Goal: Task Accomplishment & Management: Manage account settings

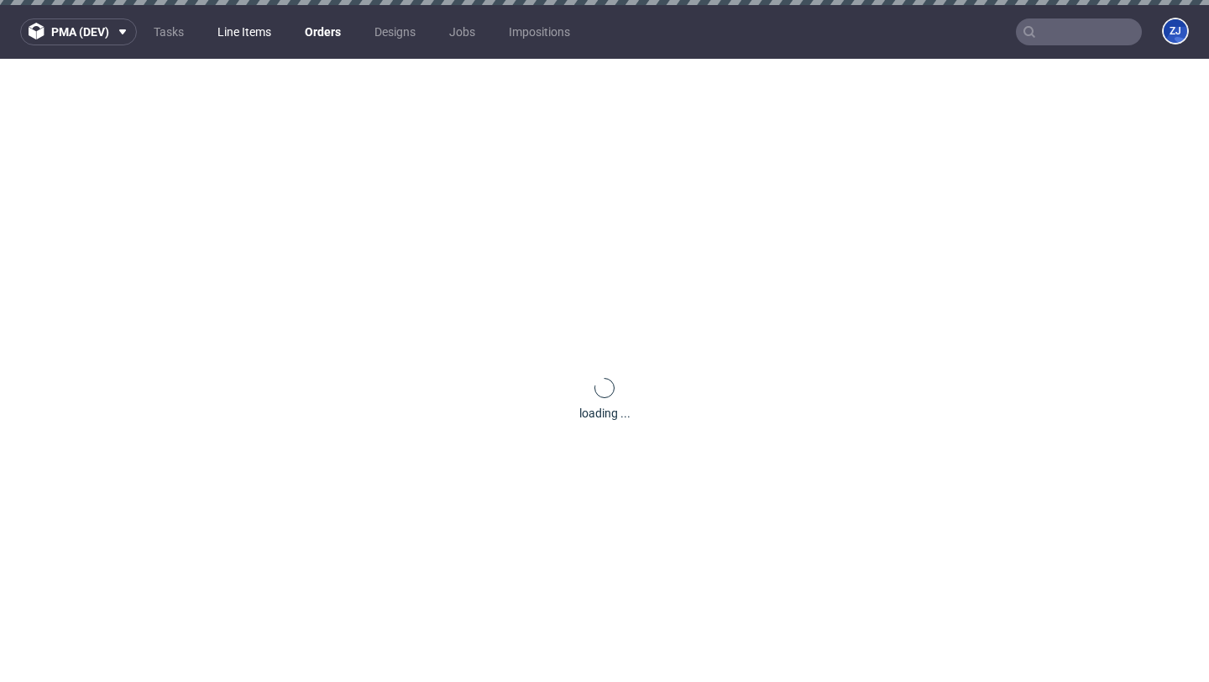
click at [237, 23] on link "Line Items" at bounding box center [244, 31] width 74 height 27
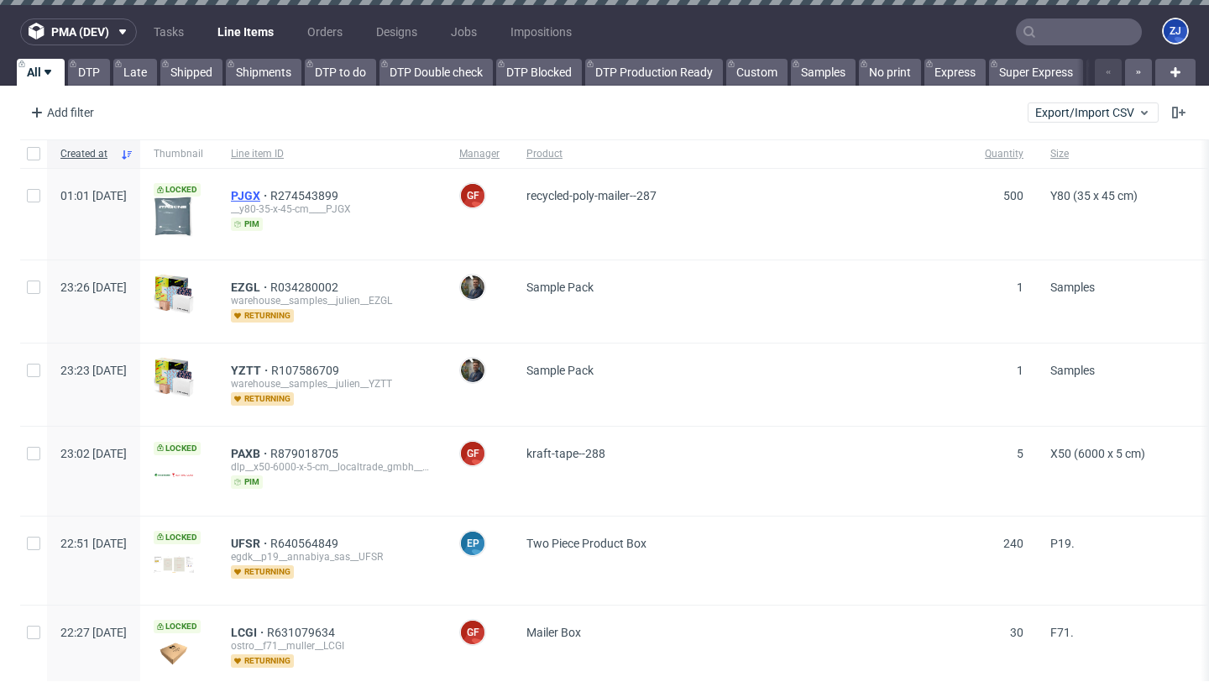
click at [270, 196] on span "PJGX" at bounding box center [250, 195] width 39 height 13
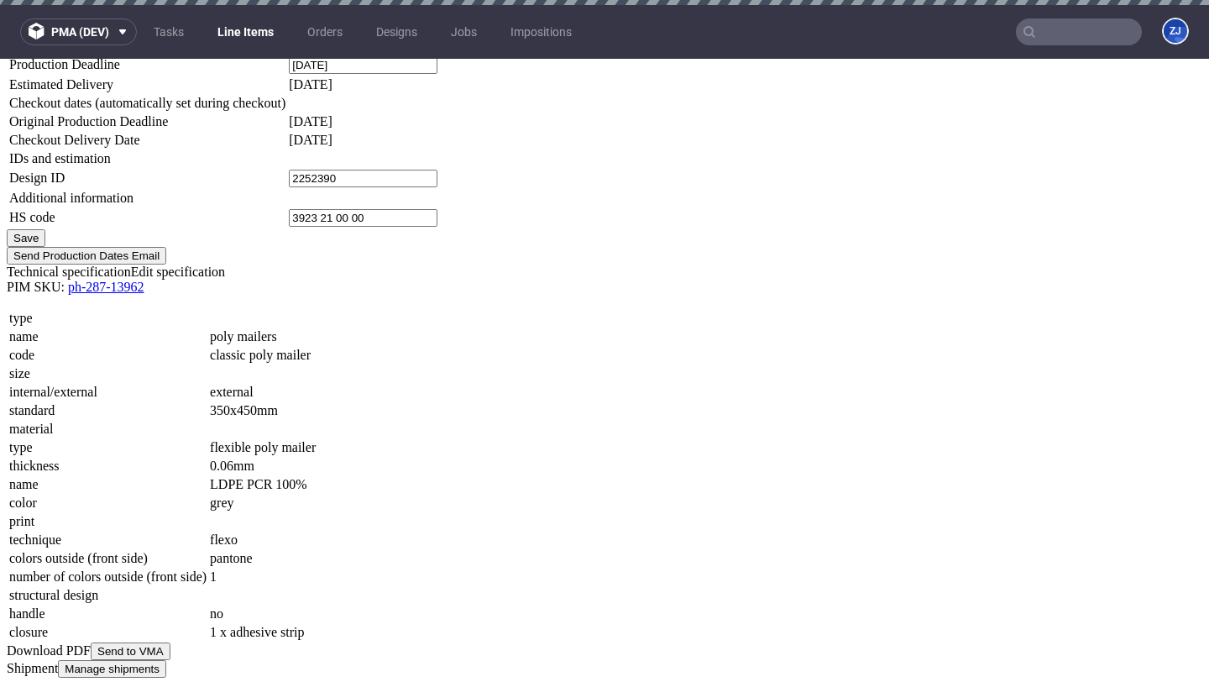
scroll to position [1802, 0]
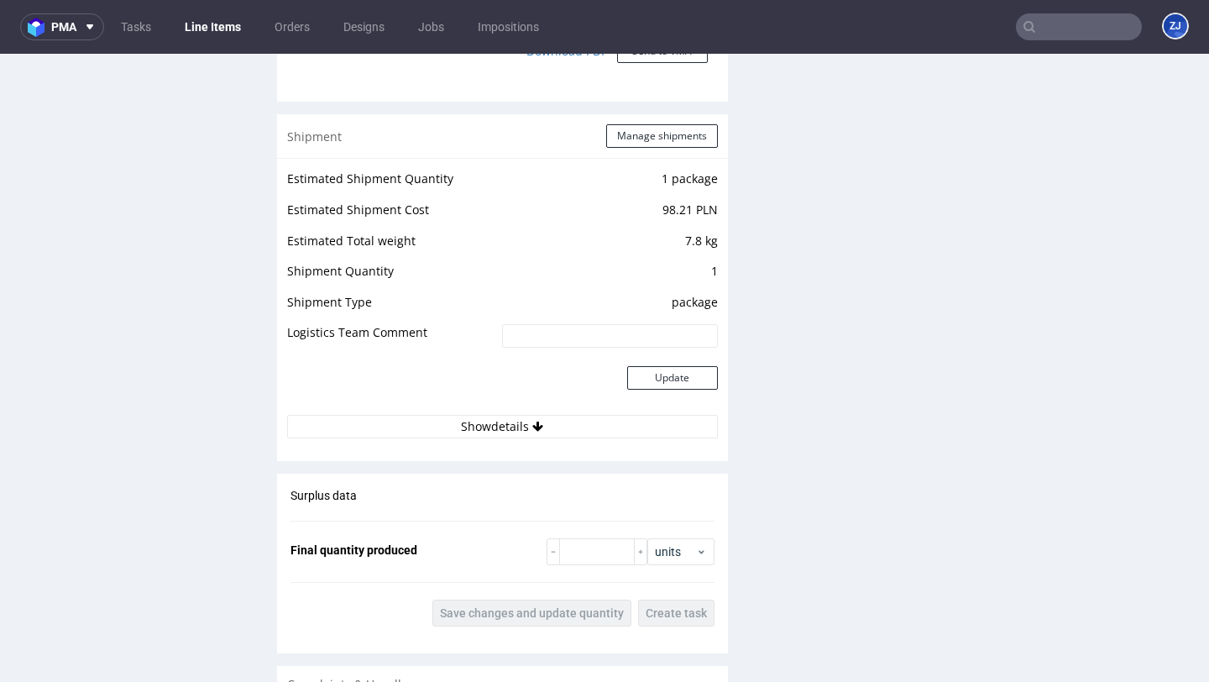
scroll to position [1693, 0]
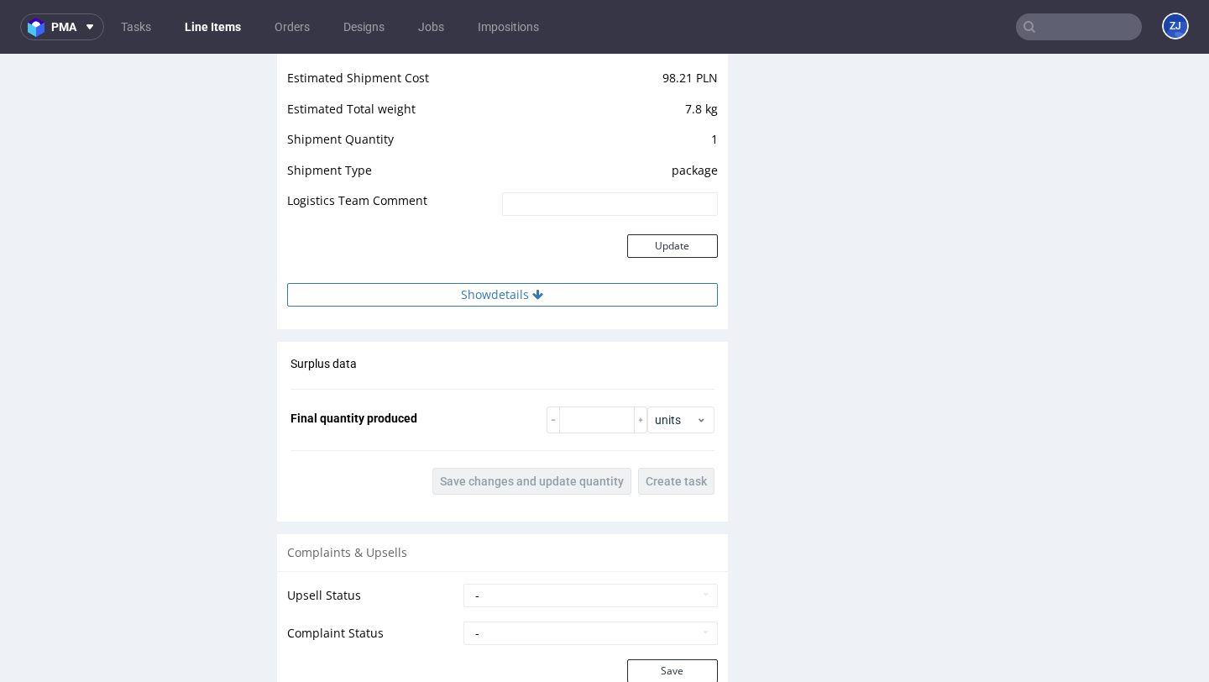
click at [644, 302] on button "Show details" at bounding box center [502, 295] width 431 height 24
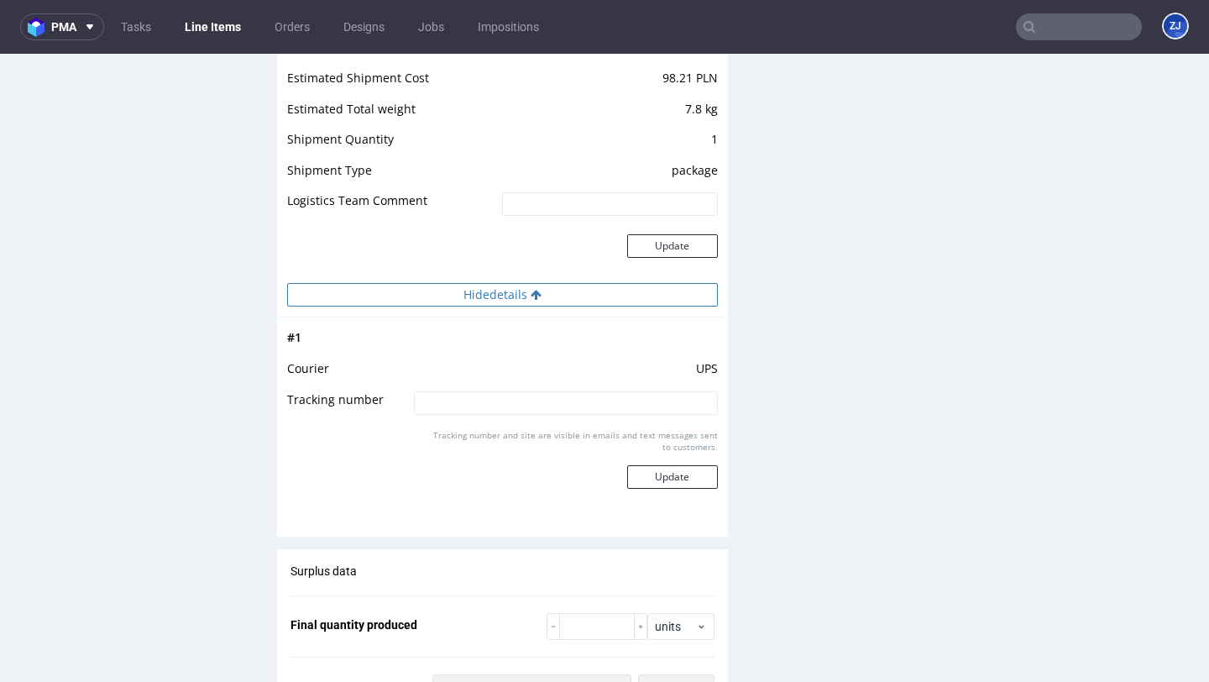
click at [644, 302] on button "Hide details" at bounding box center [502, 295] width 431 height 24
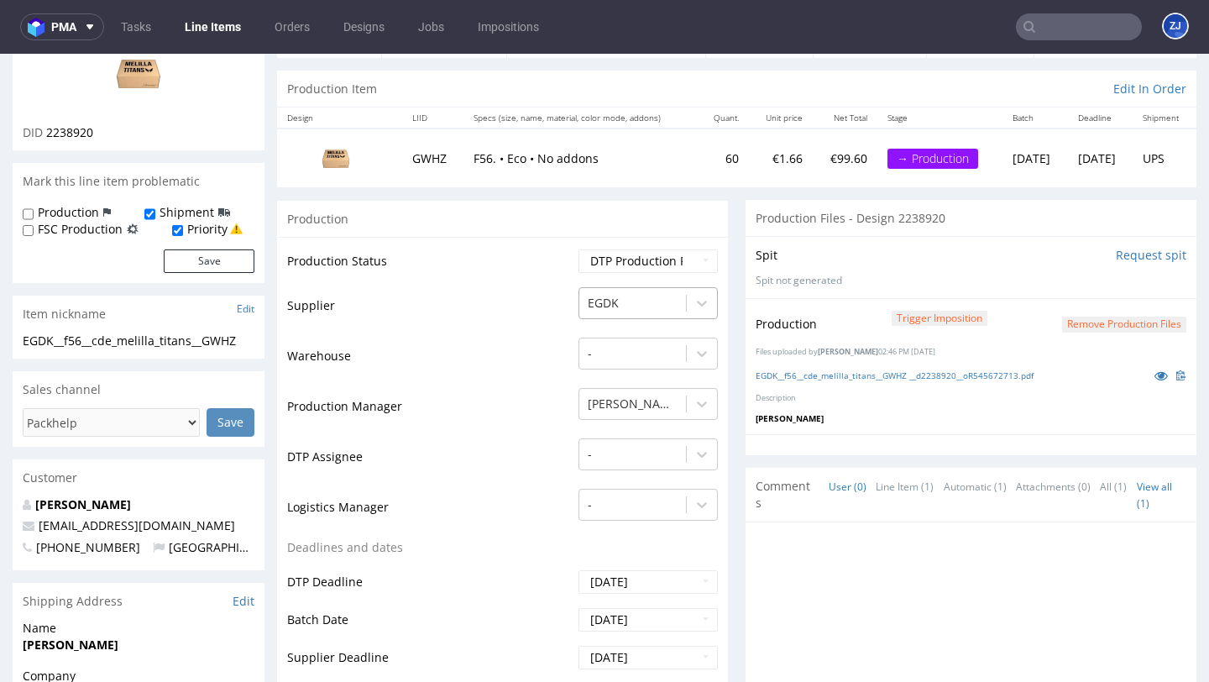
scroll to position [0, 0]
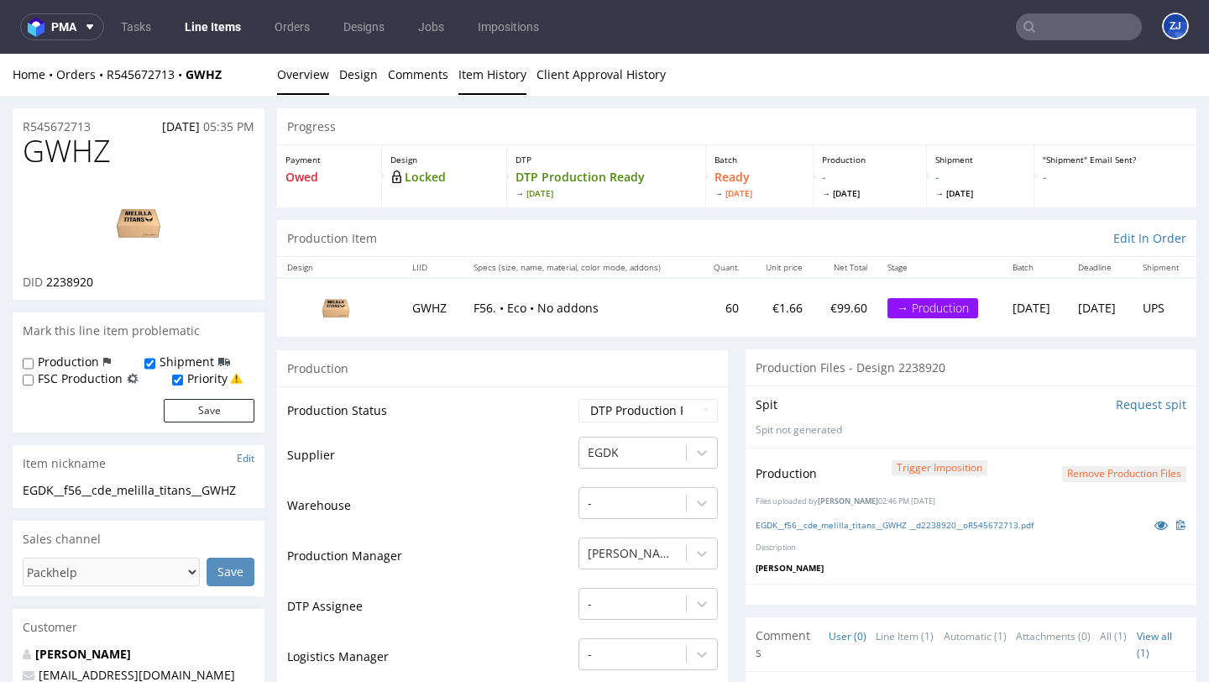
click at [494, 73] on link "Item History" at bounding box center [492, 74] width 68 height 41
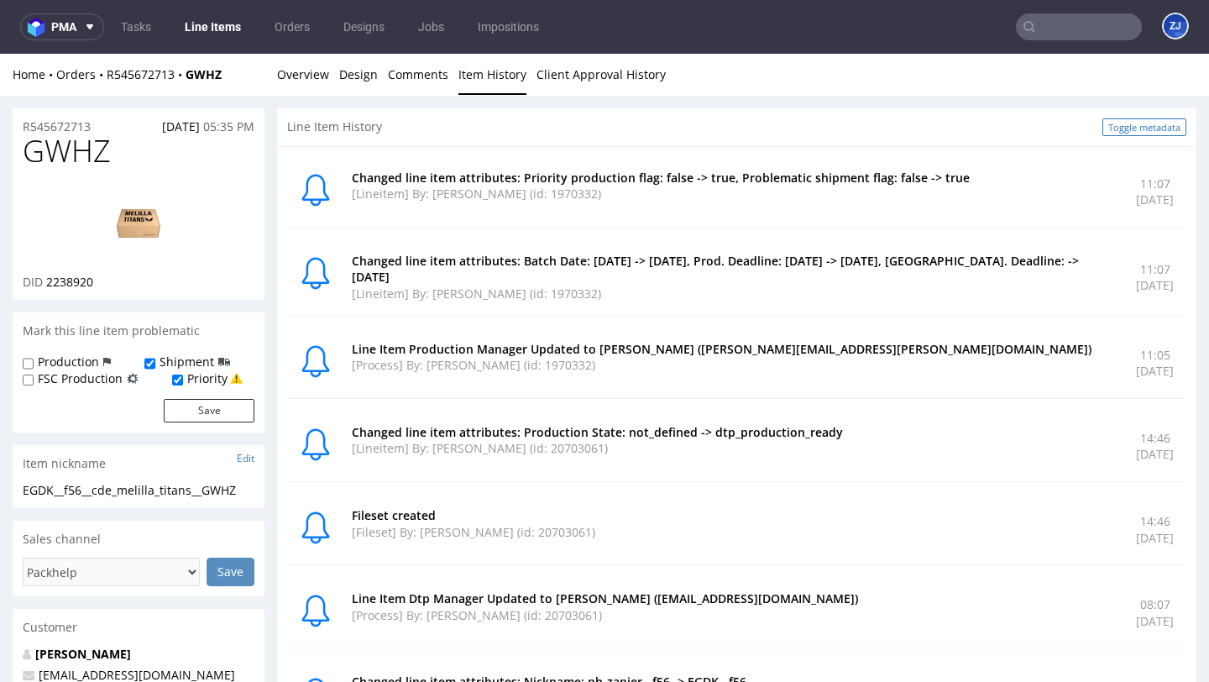
click at [1112, 133] on link "Toggle metadata" at bounding box center [1144, 127] width 84 height 18
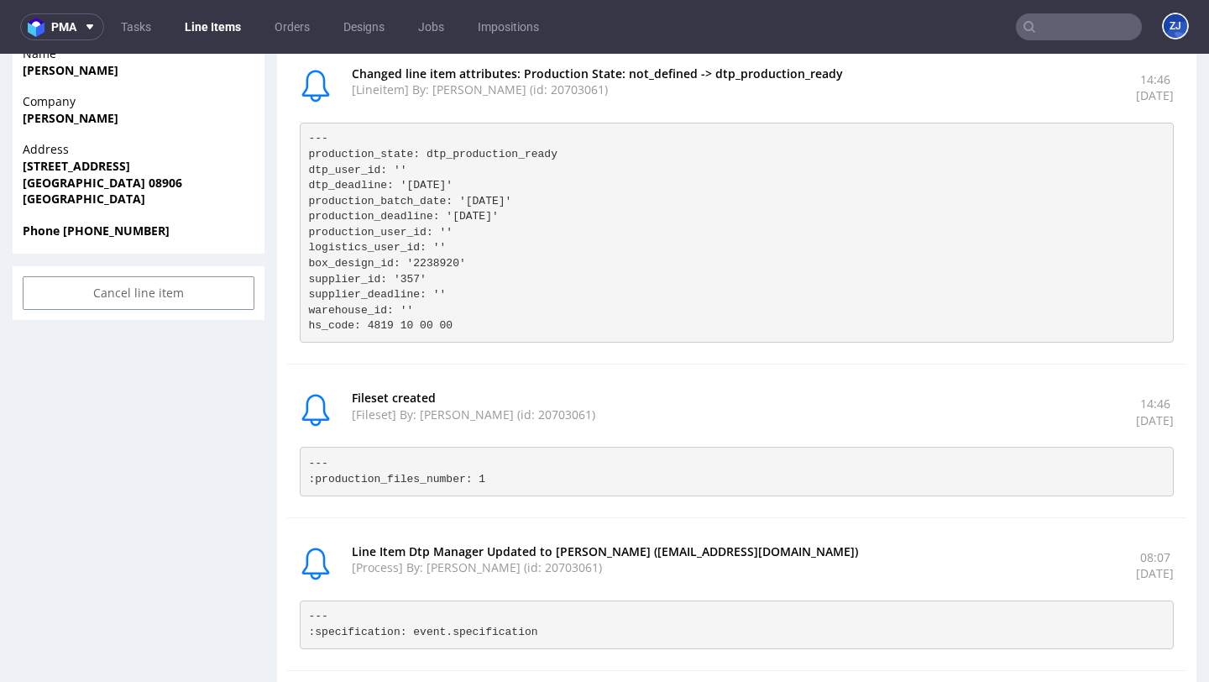
scroll to position [719, 0]
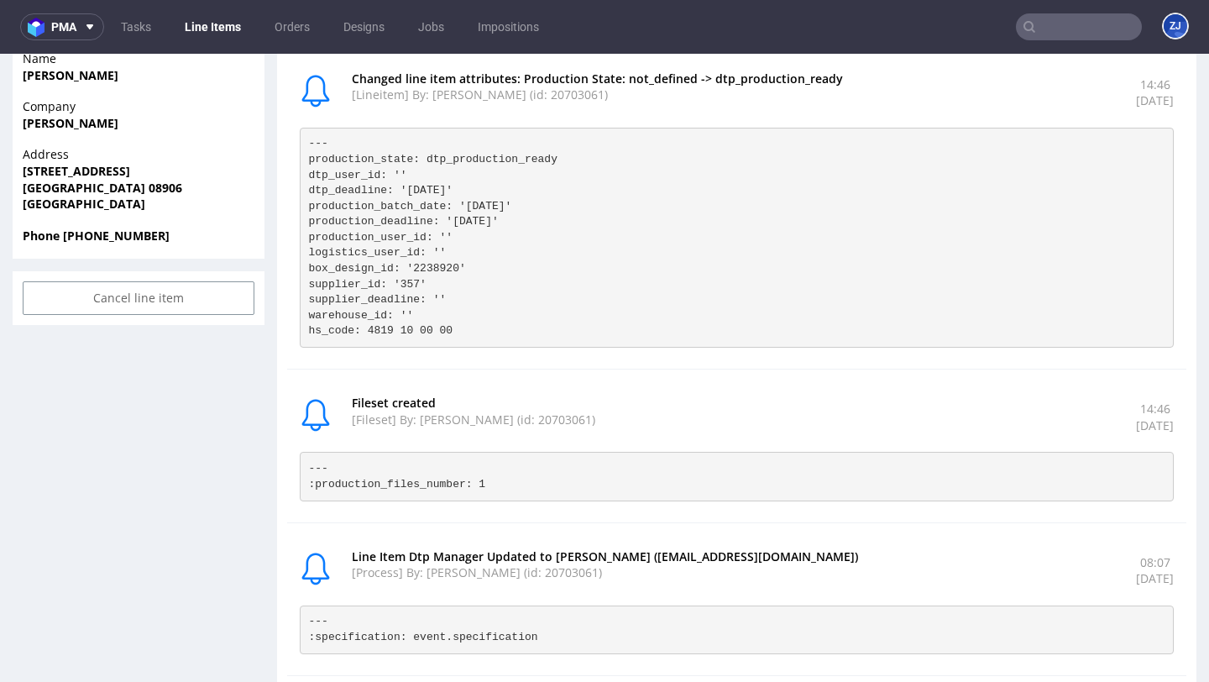
click at [380, 237] on pre "--- production_state: dtp_production_ready dtp_user_id: '' dtp_deadline: '2025-…" at bounding box center [737, 238] width 874 height 220
copy pre "production_user_id"
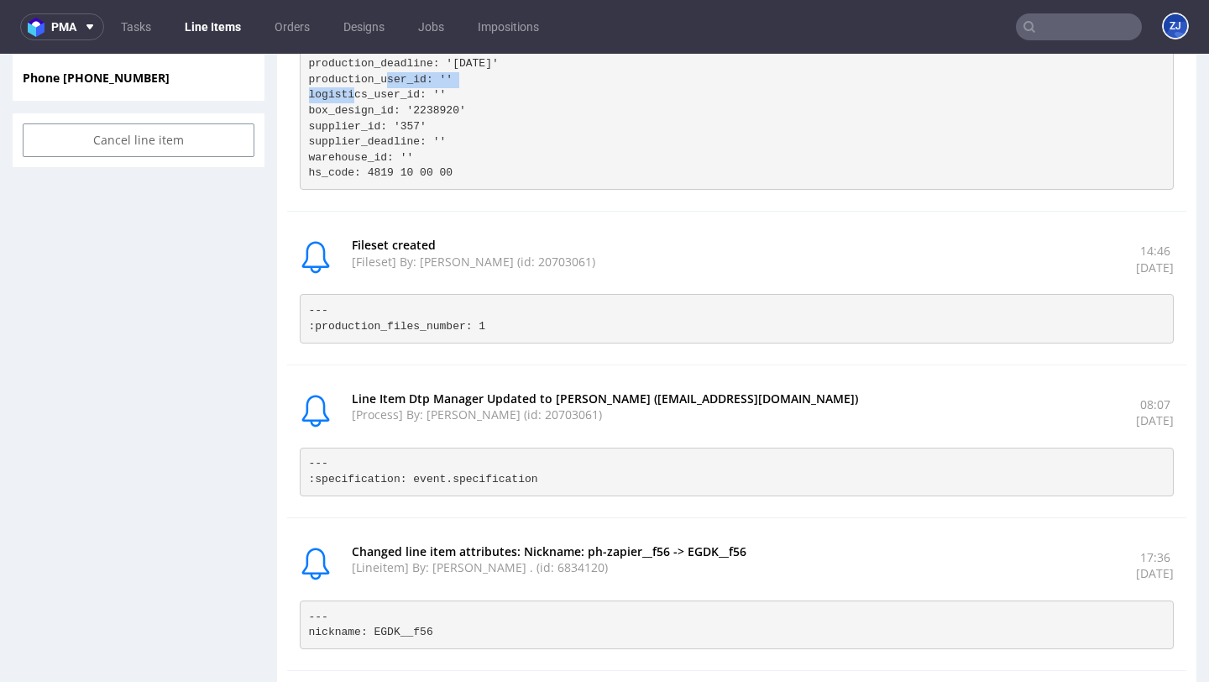
scroll to position [820, 0]
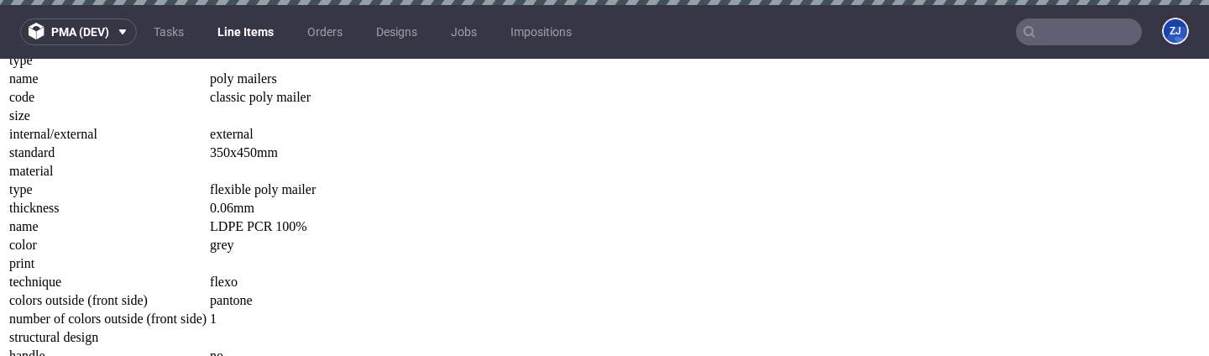
scroll to position [2064, 0]
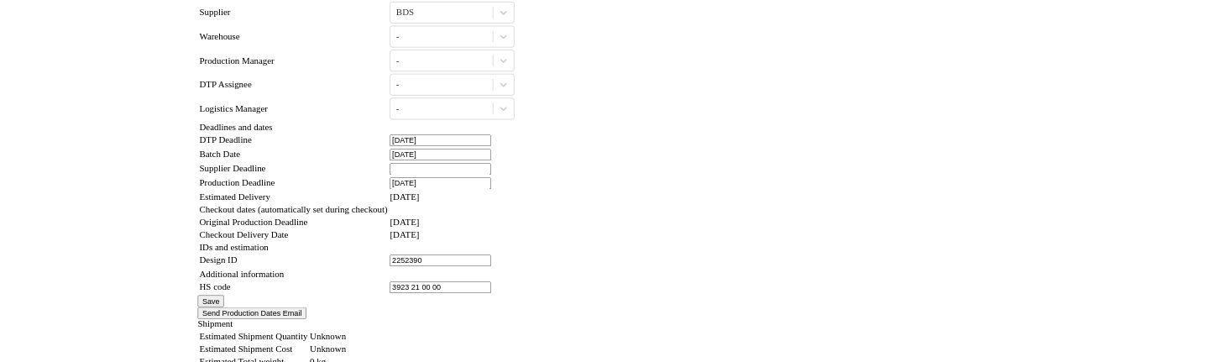
scroll to position [1556, 0]
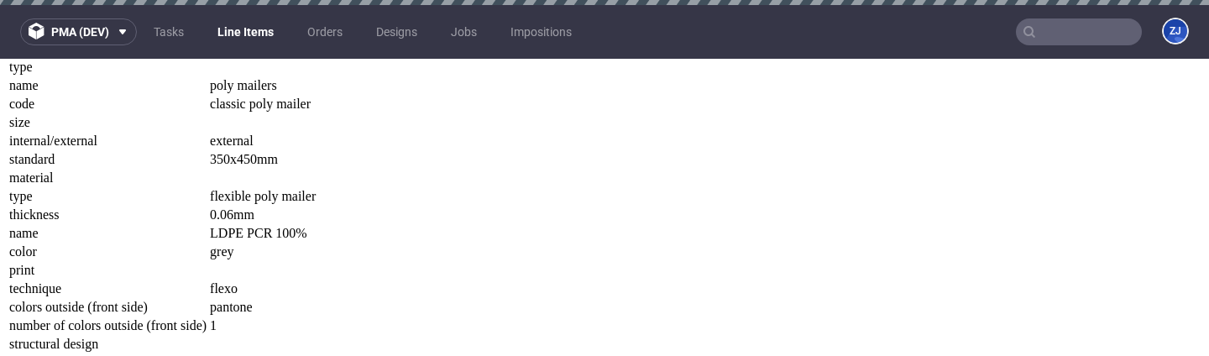
scroll to position [2211, 0]
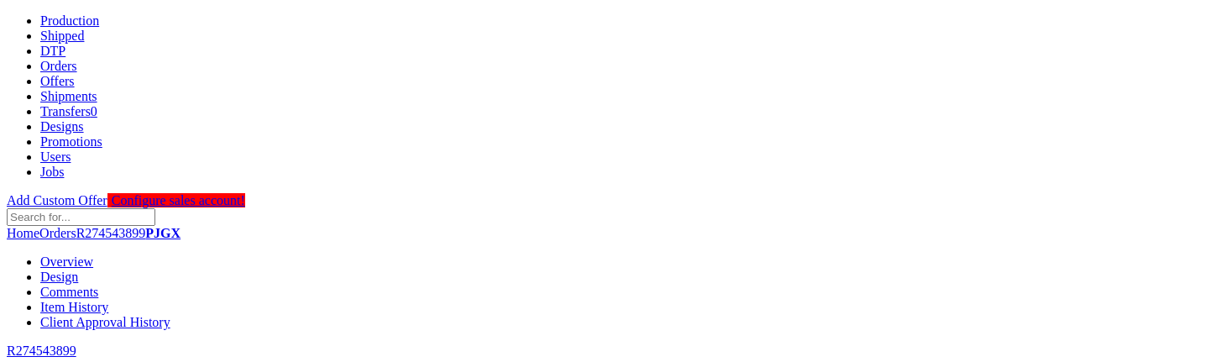
scroll to position [1556, 0]
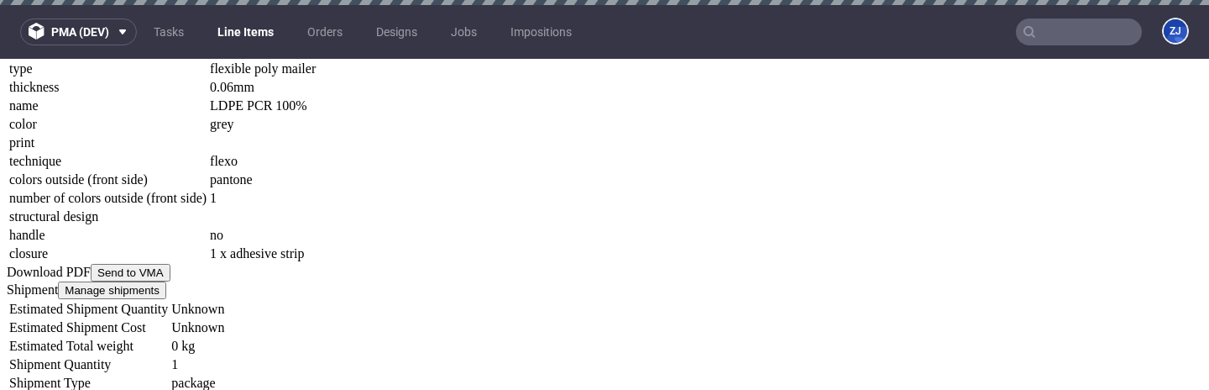
scroll to position [2180, 0]
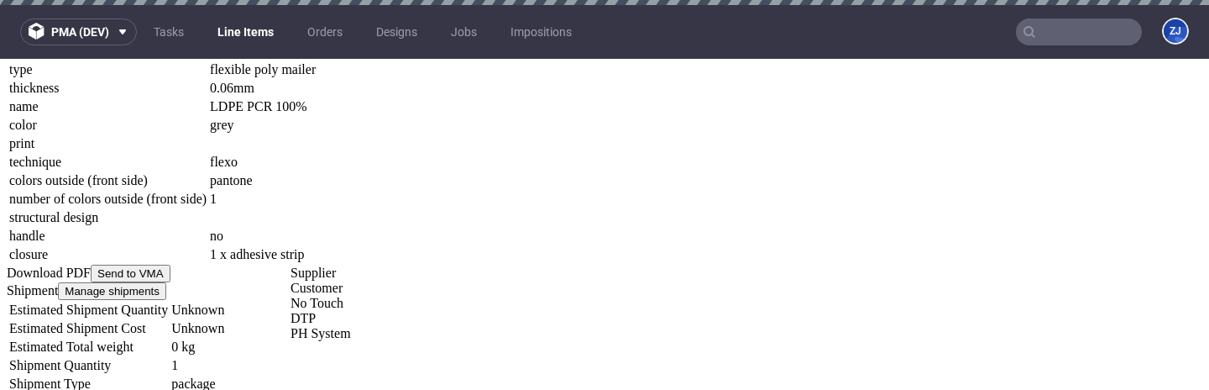
click at [618, 324] on div "DTP" at bounding box center [498, 318] width 417 height 15
type input "2025-08-13"
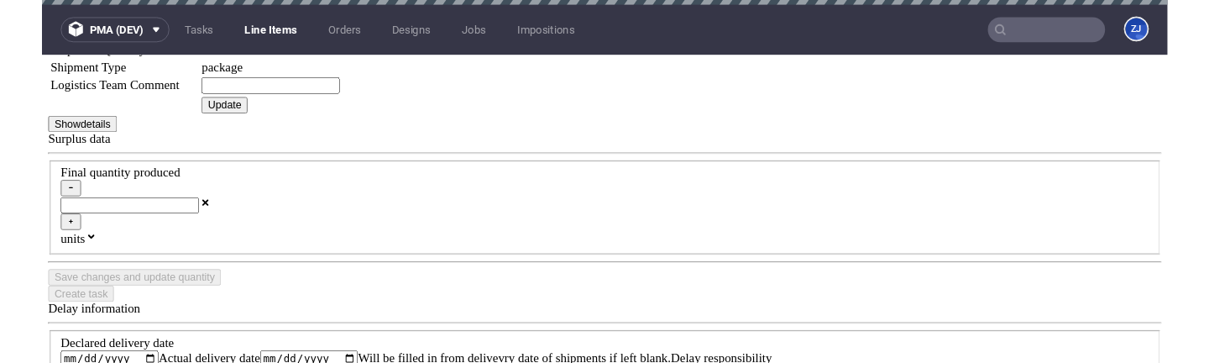
scroll to position [2492, 0]
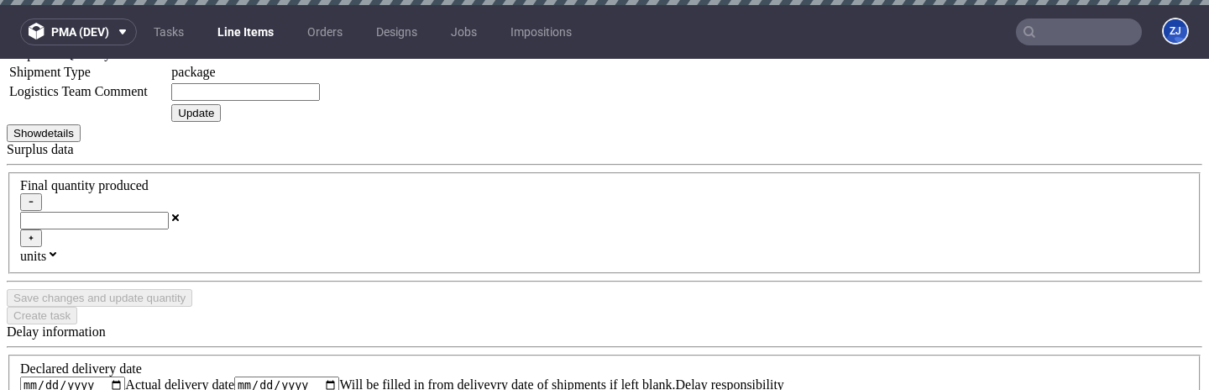
click at [339, 376] on input "date" at bounding box center [286, 385] width 105 height 18
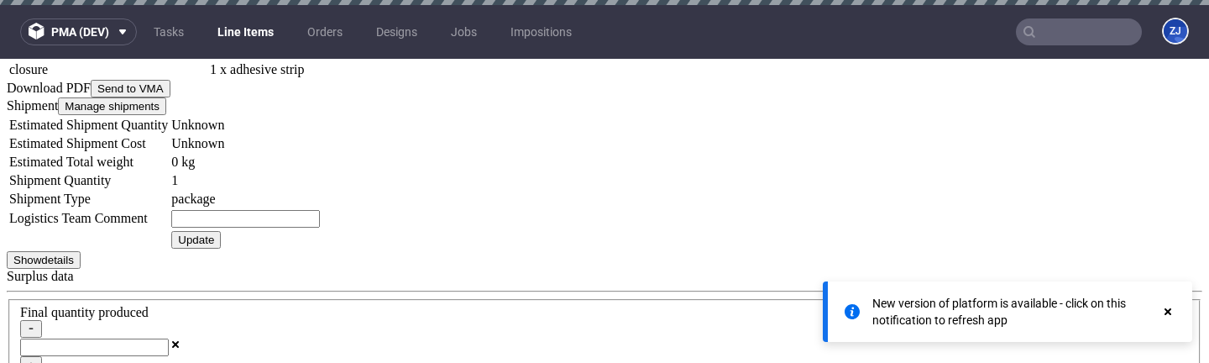
scroll to position [2402, 0]
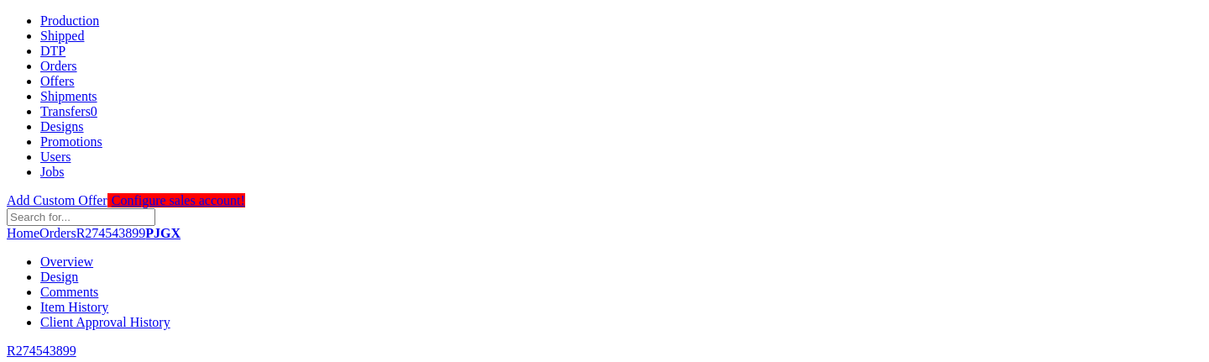
scroll to position [1556, 0]
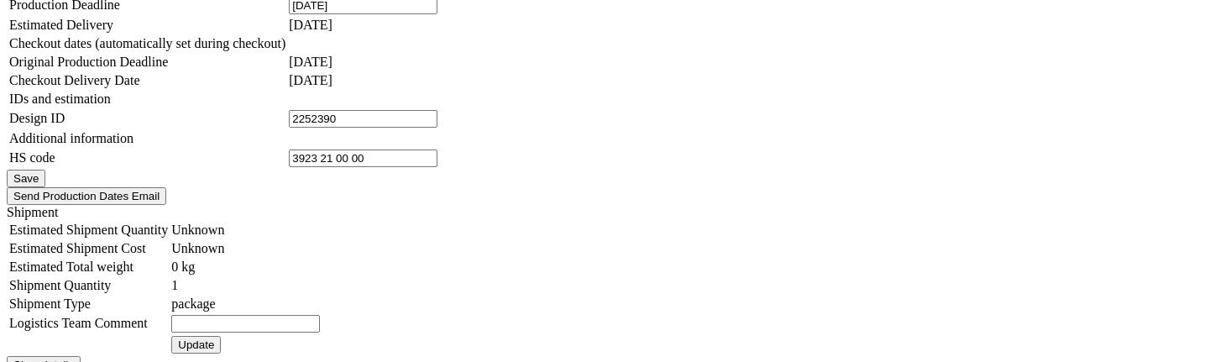
scroll to position [1793, 0]
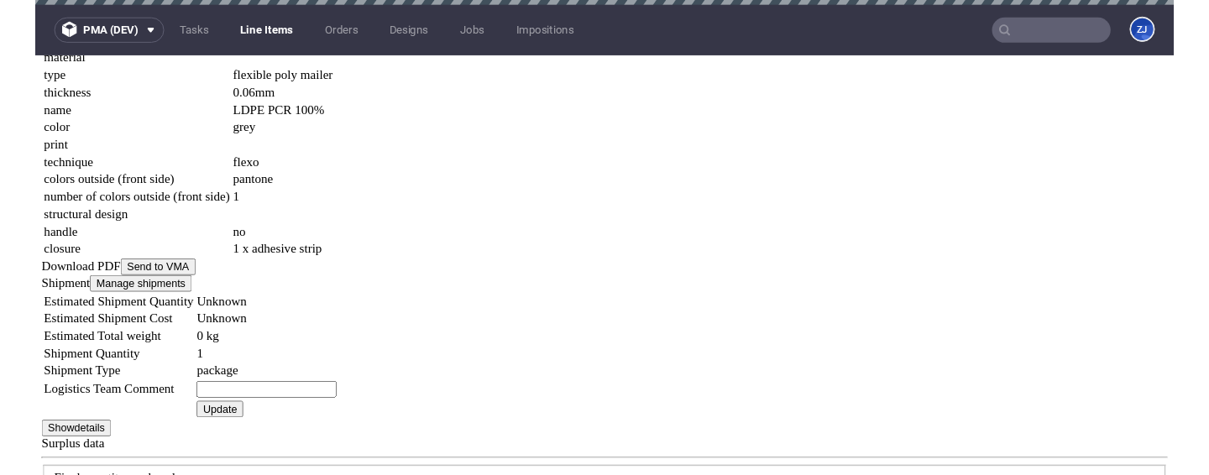
scroll to position [2177, 0]
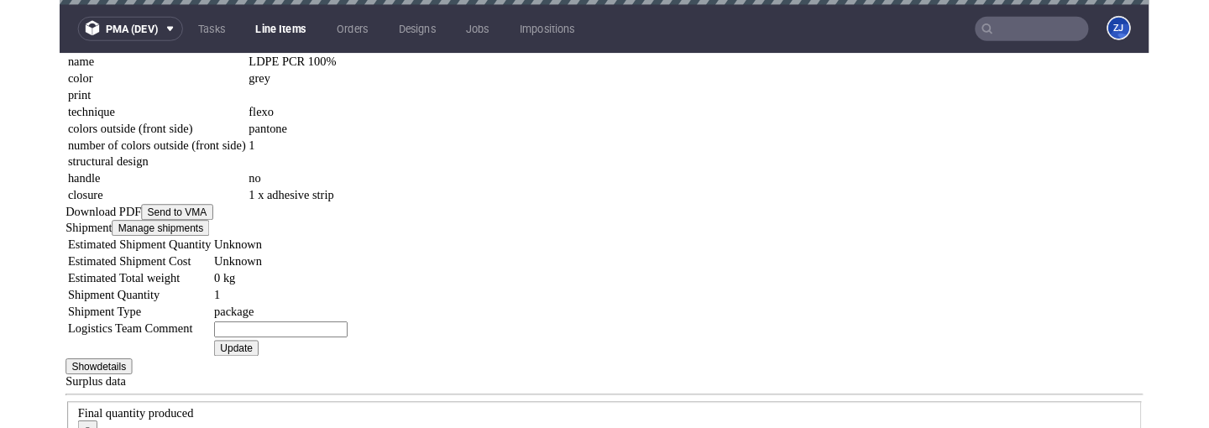
scroll to position [2212, 0]
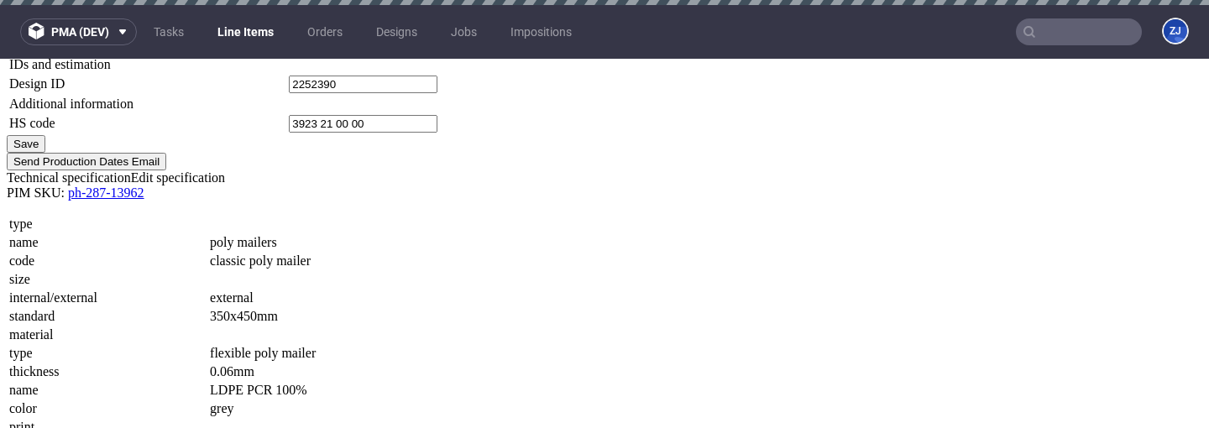
scroll to position [2176, 0]
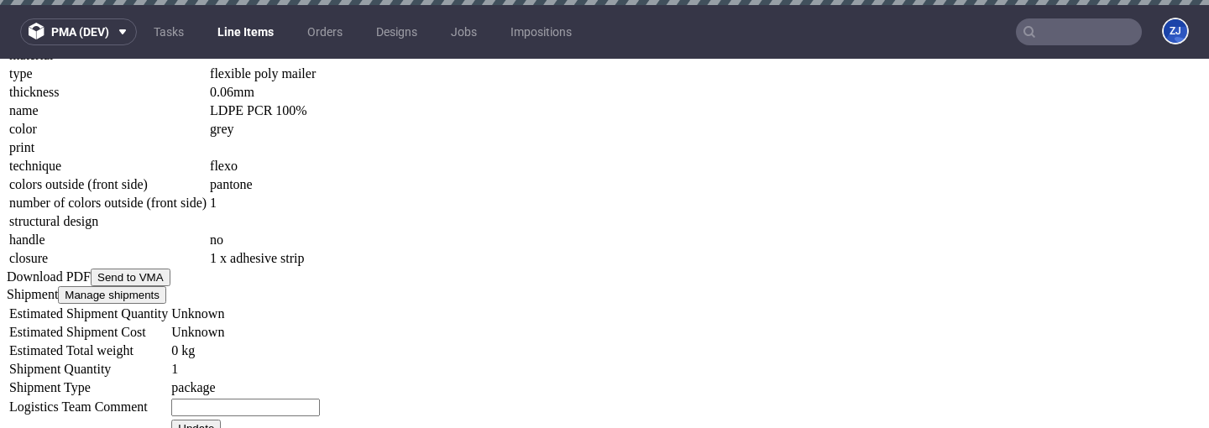
click at [562, 217] on div "Customer" at bounding box center [498, 224] width 417 height 15
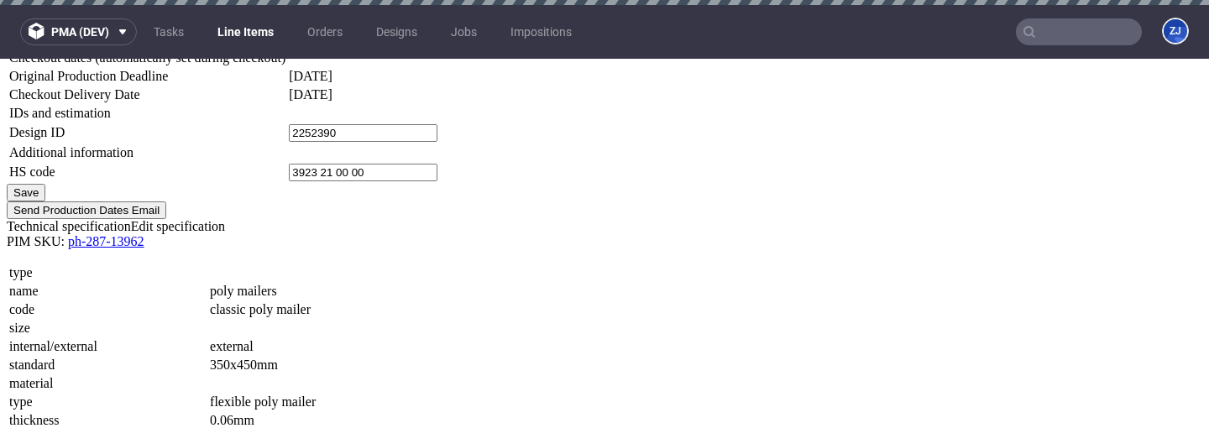
scroll to position [1847, 0]
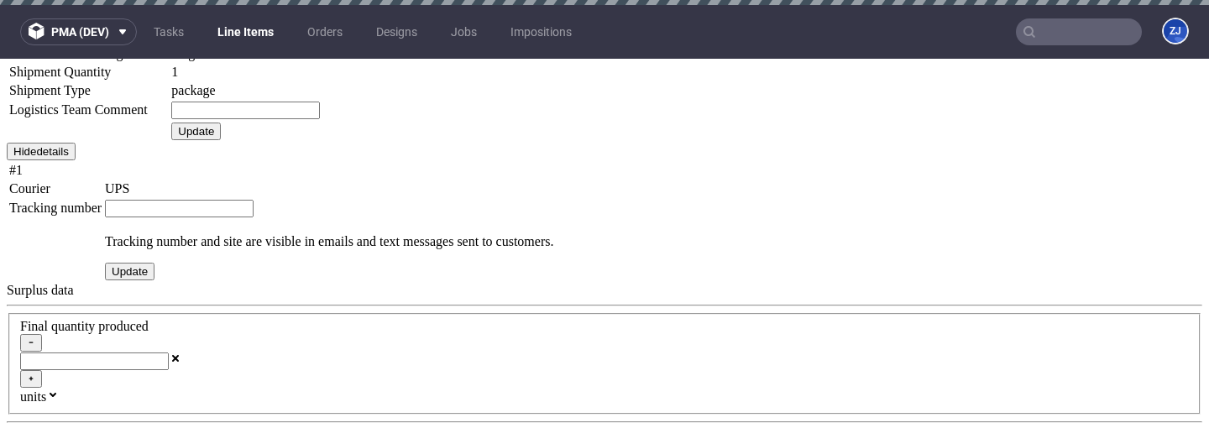
scroll to position [2456, 0]
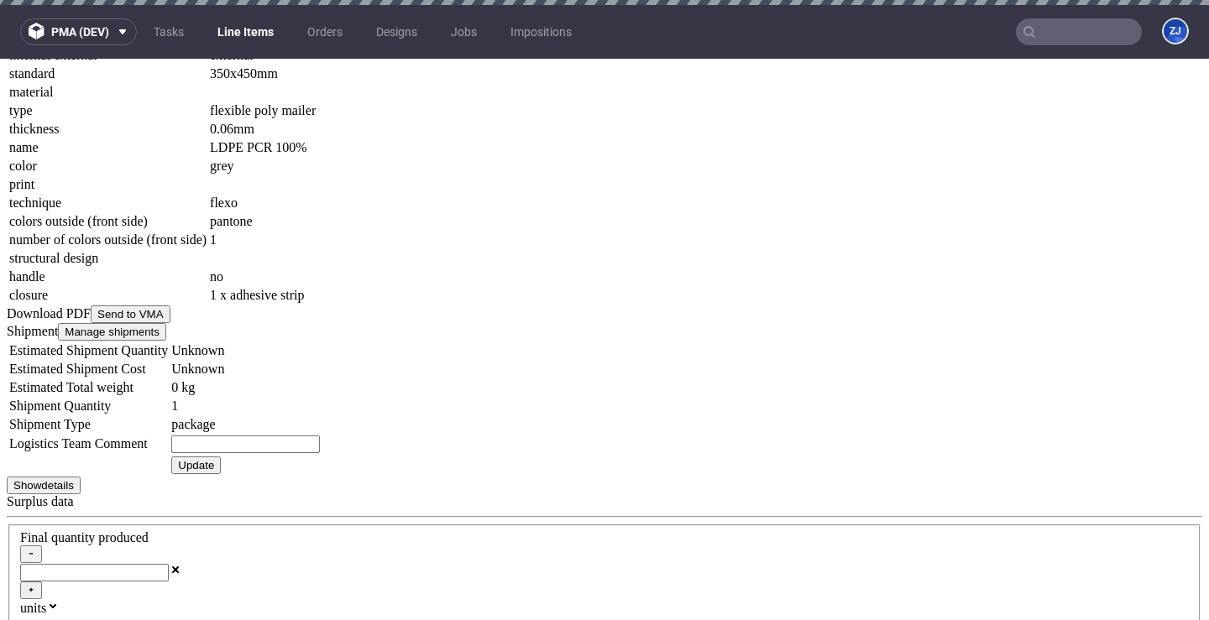
scroll to position [2113, 0]
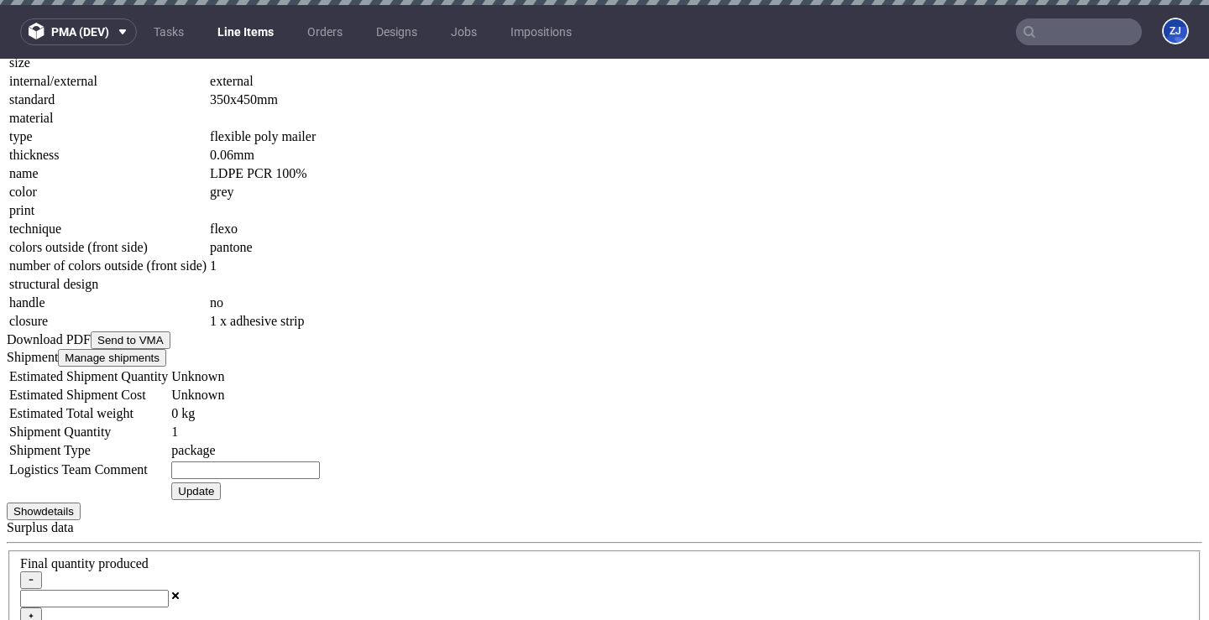
click at [640, 405] on div "Customer" at bounding box center [498, 397] width 417 height 15
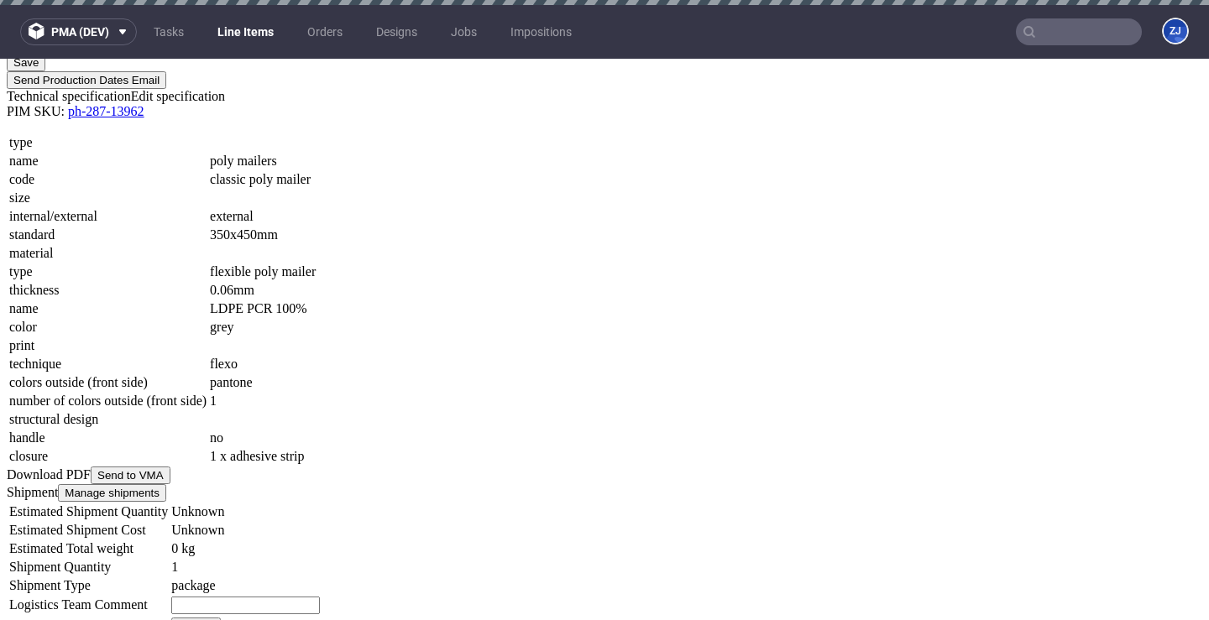
scroll to position [1974, 0]
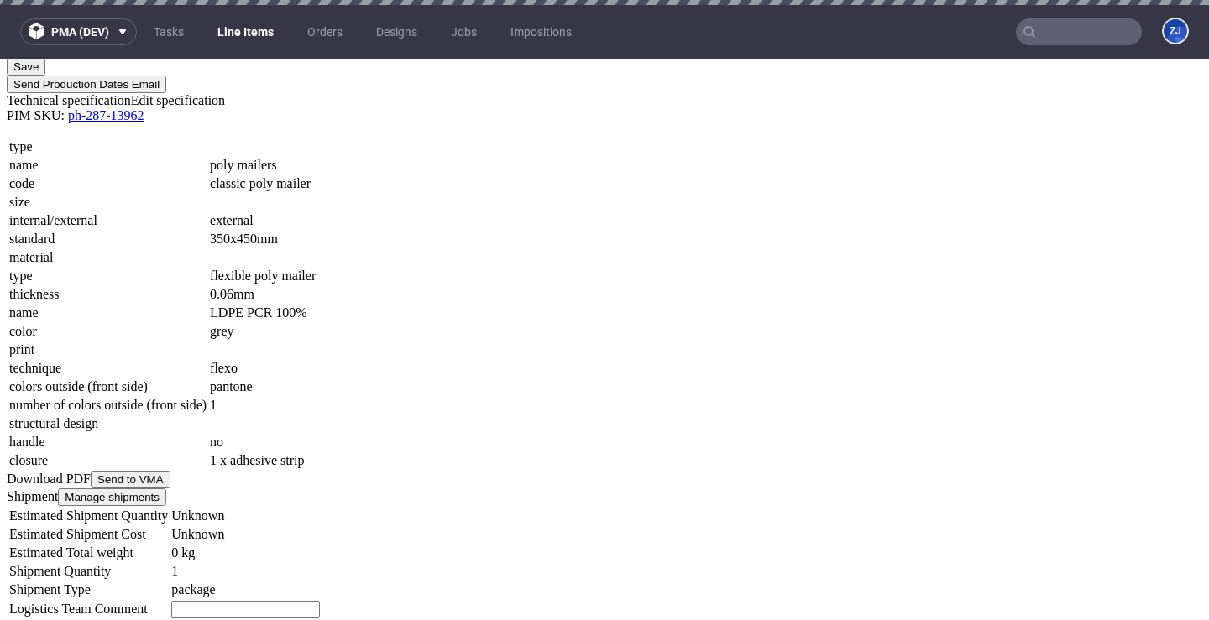
type input "9"
type input "6"
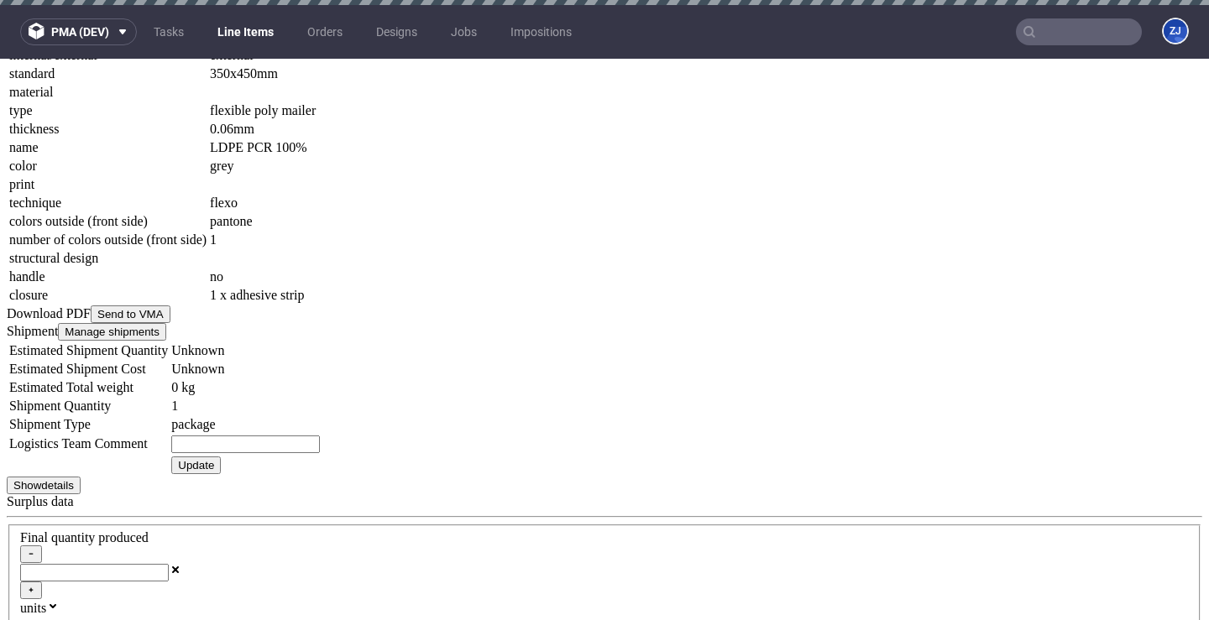
scroll to position [2141, 0]
click at [636, 358] on div "Supplier" at bounding box center [498, 354] width 417 height 15
click at [624, 392] on div "No Touch" at bounding box center [498, 384] width 417 height 15
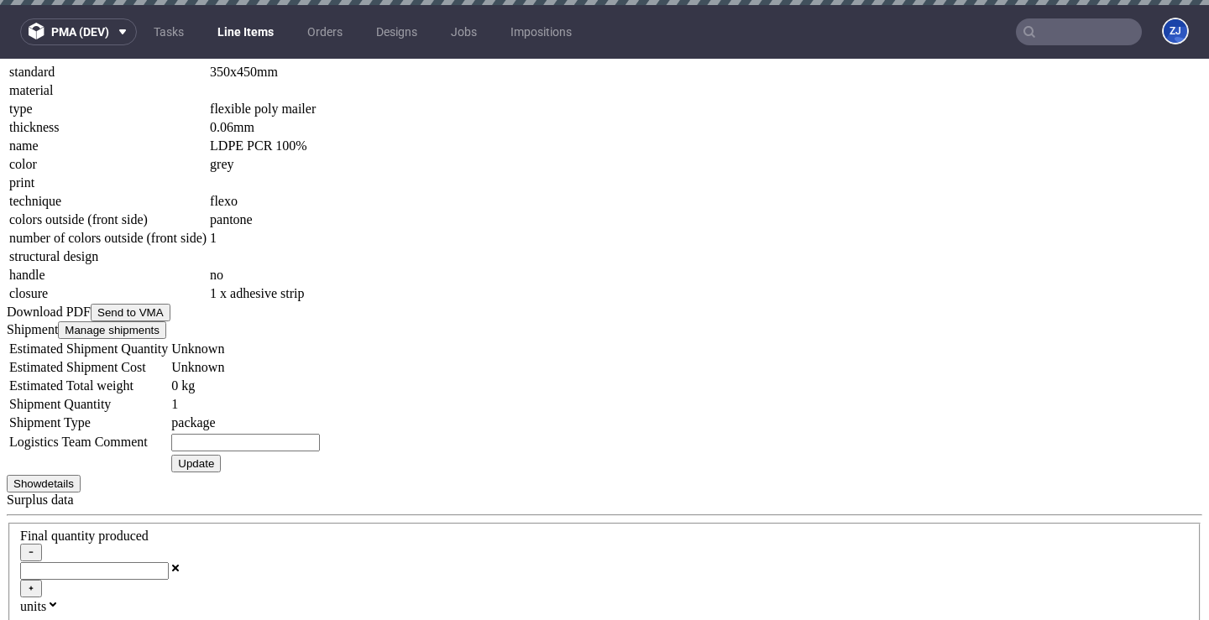
click at [602, 407] on div "DTP" at bounding box center [498, 399] width 417 height 15
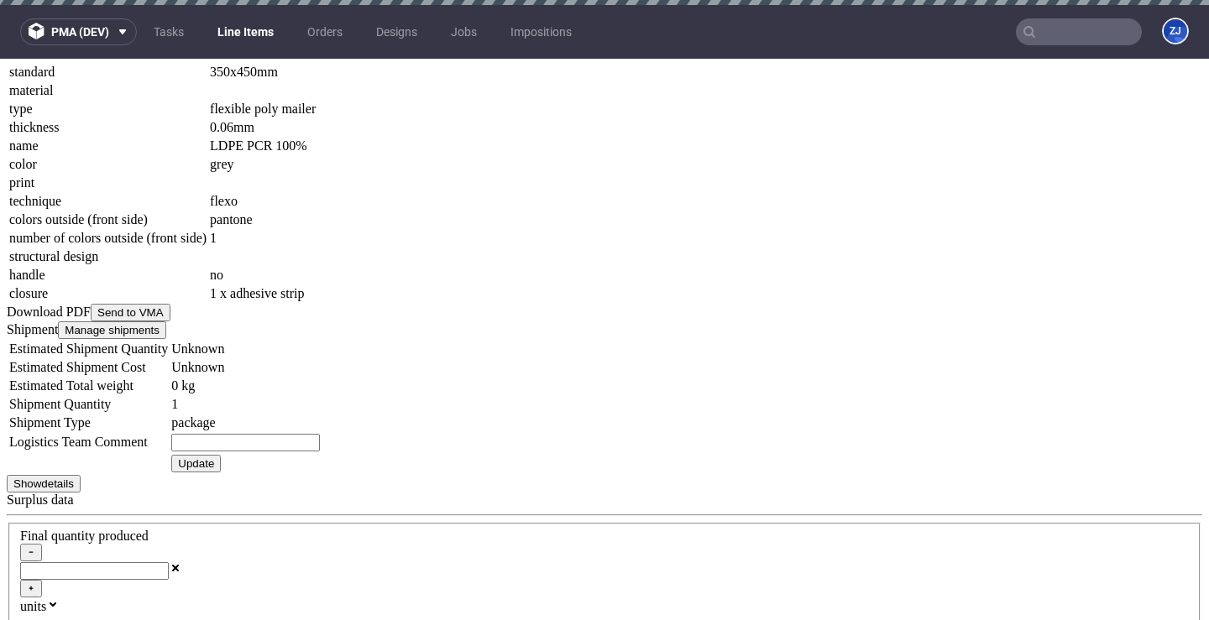
type input "2025-08-11"
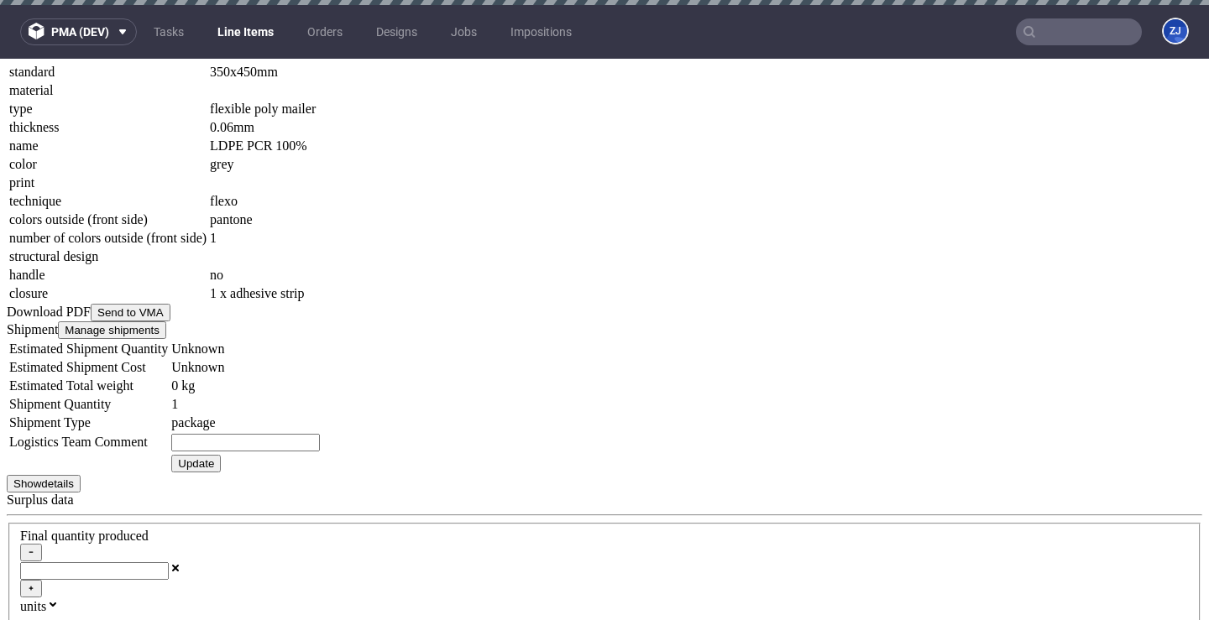
click at [656, 377] on div "Customer" at bounding box center [498, 369] width 417 height 15
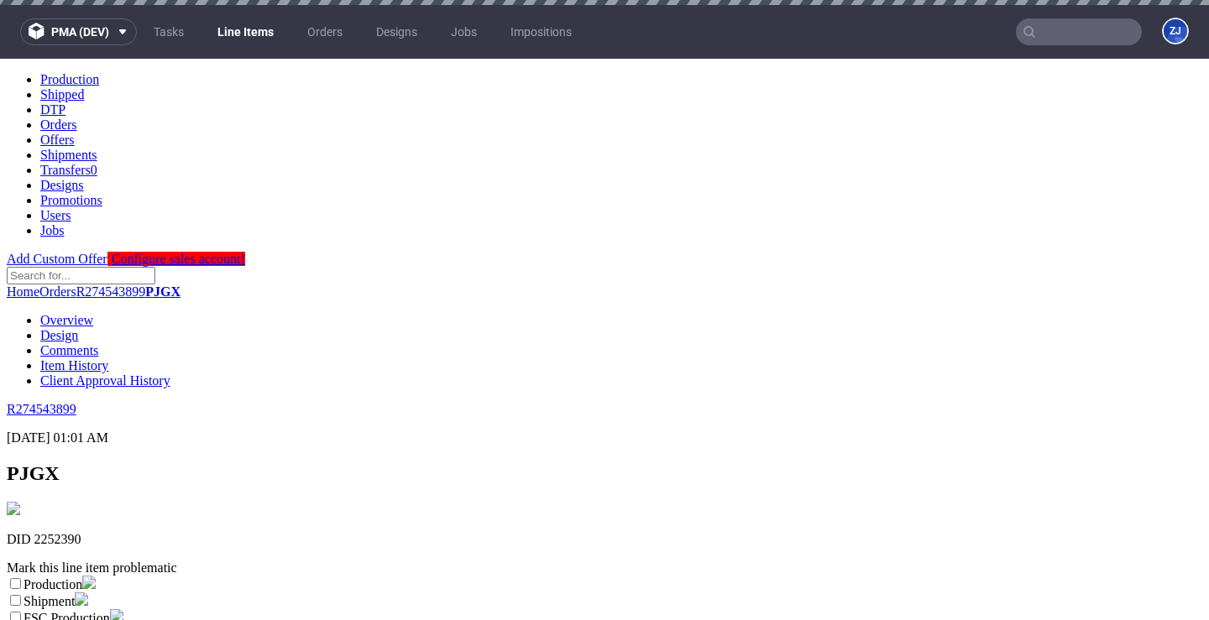
click at [108, 358] on link "Item History" at bounding box center [74, 365] width 68 height 14
click at [93, 313] on link "Overview" at bounding box center [66, 320] width 53 height 14
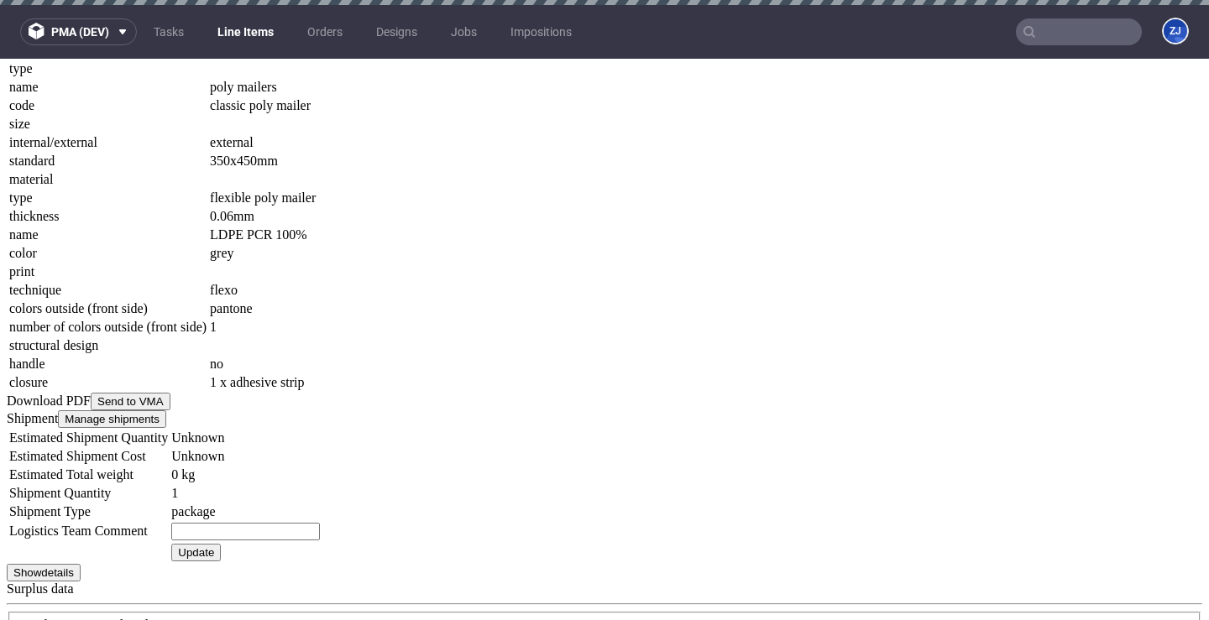
scroll to position [2053, 0]
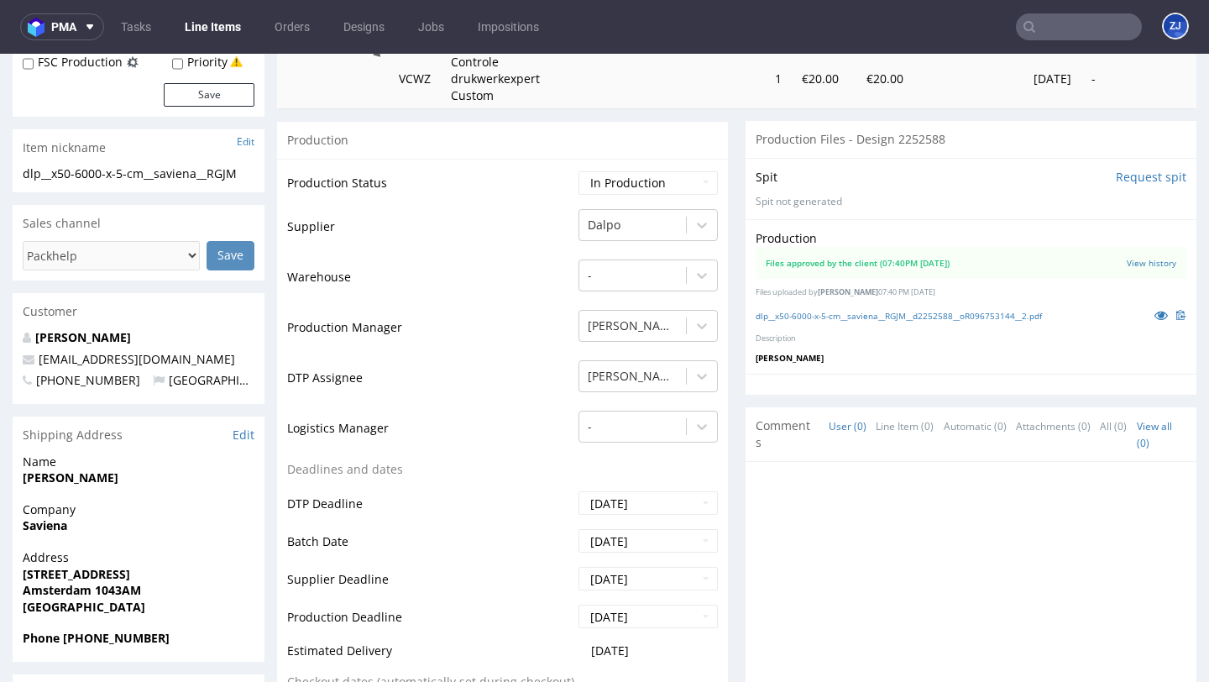
scroll to position [259, 0]
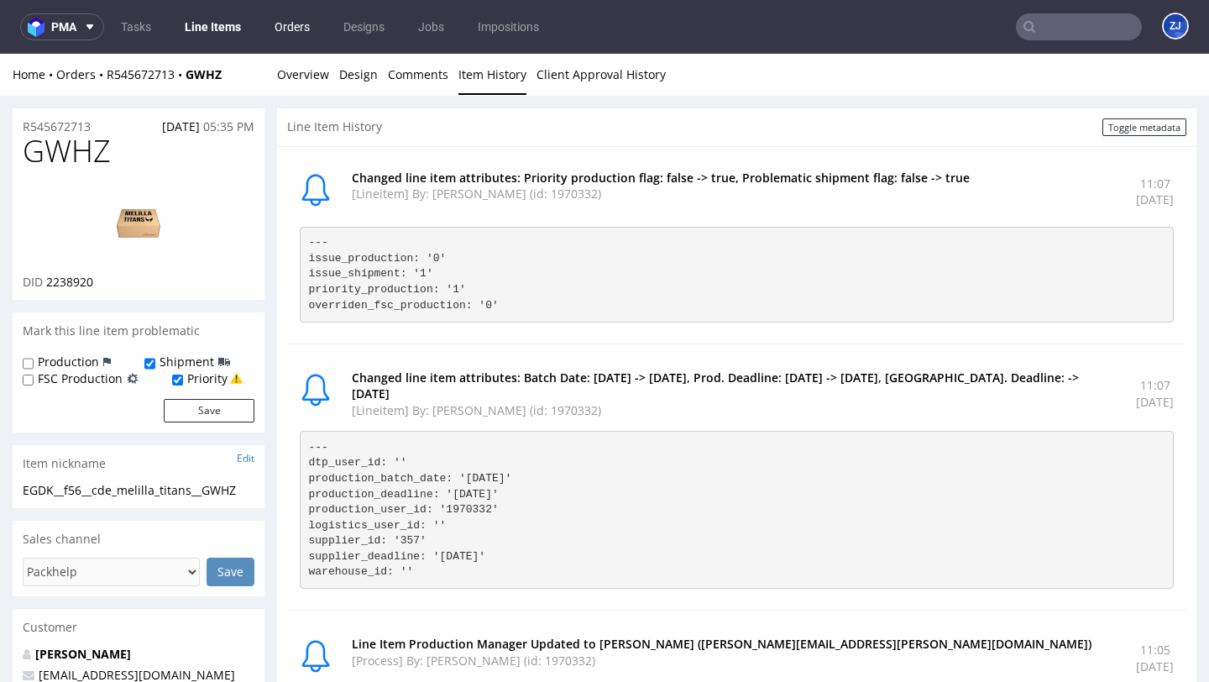
click at [307, 29] on link "Orders" at bounding box center [291, 26] width 55 height 27
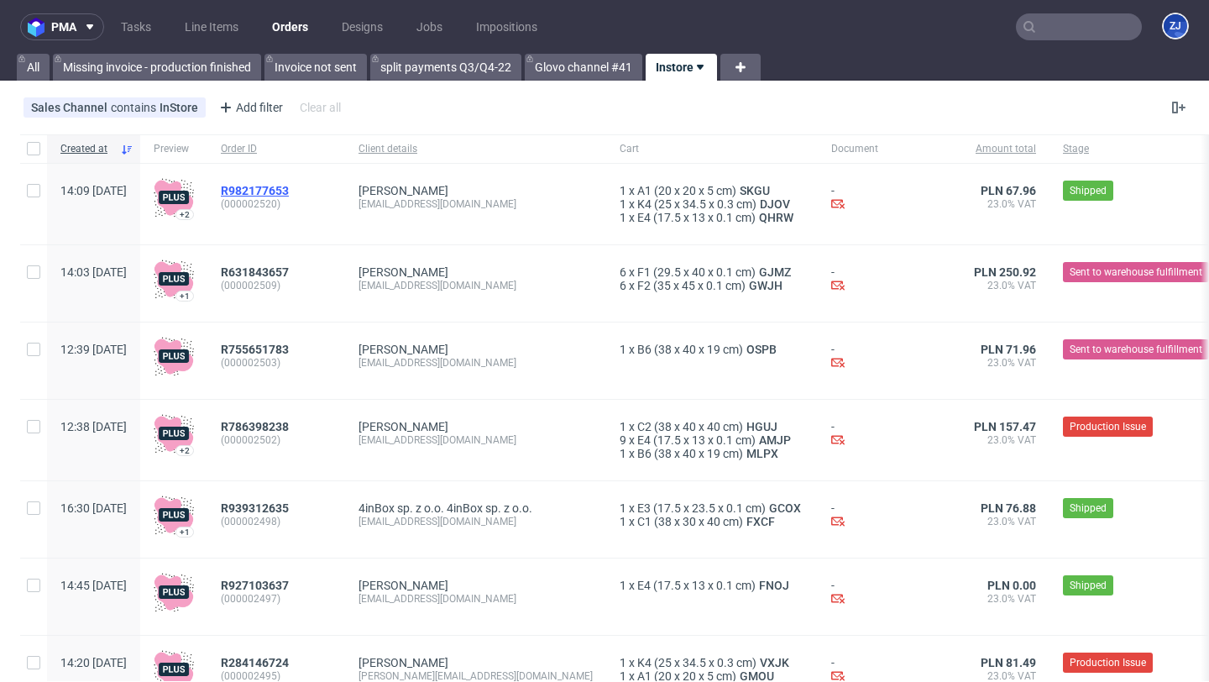
click at [289, 190] on span "R982177653" at bounding box center [255, 190] width 68 height 13
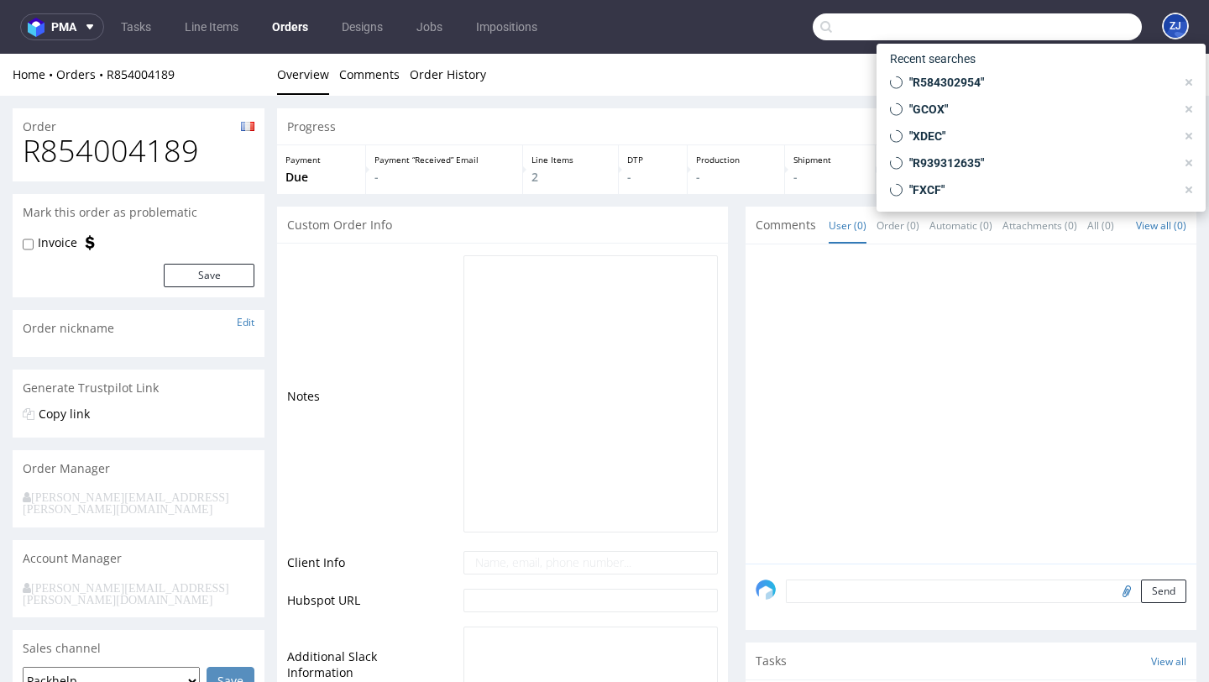
click at [1080, 31] on input "text" at bounding box center [977, 26] width 329 height 27
paste input "56618"
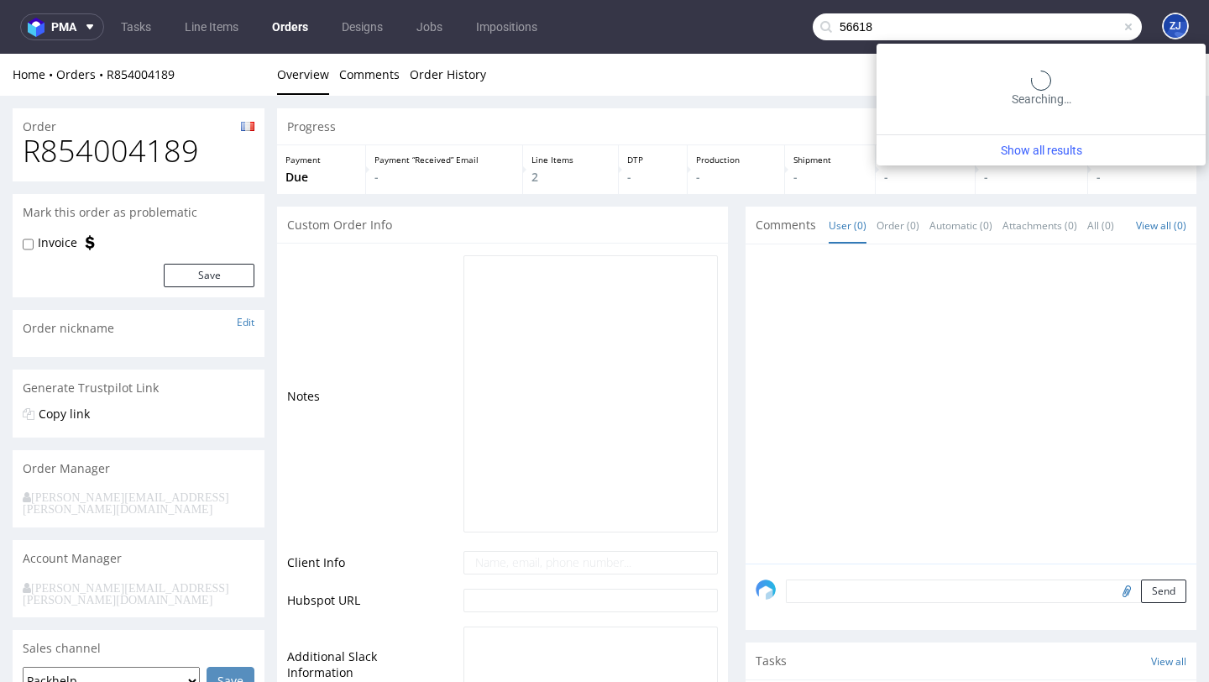
type input "56618"
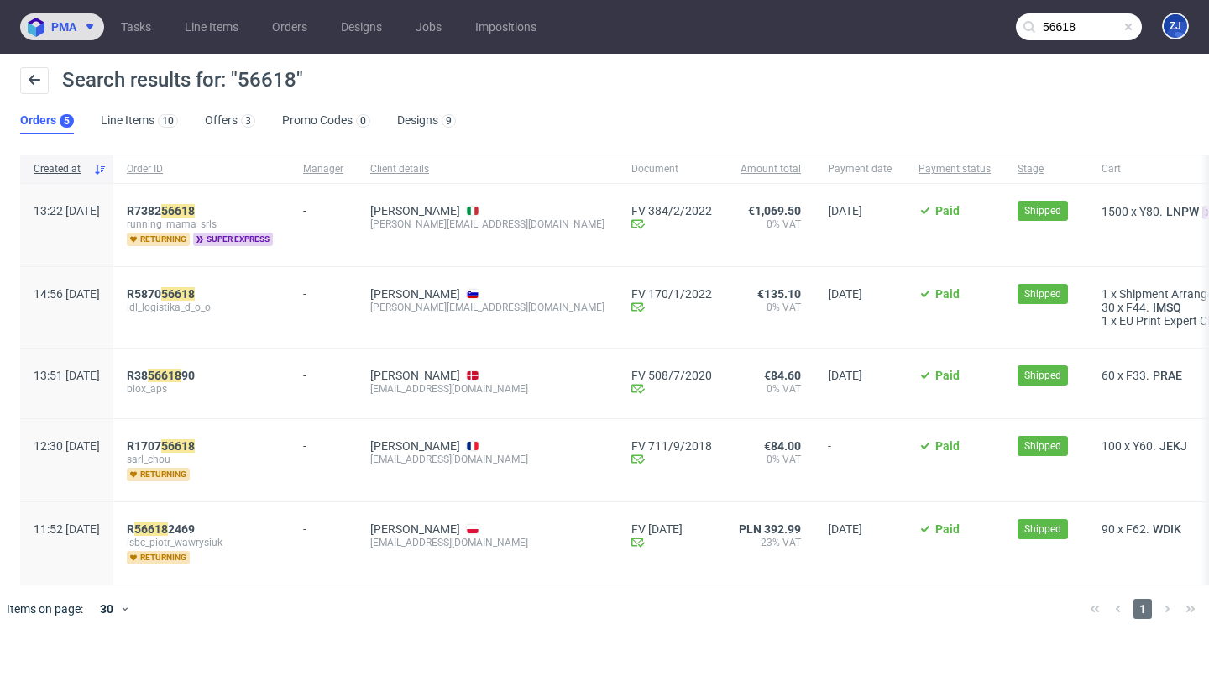
click at [74, 32] on span "pma" at bounding box center [63, 27] width 25 height 12
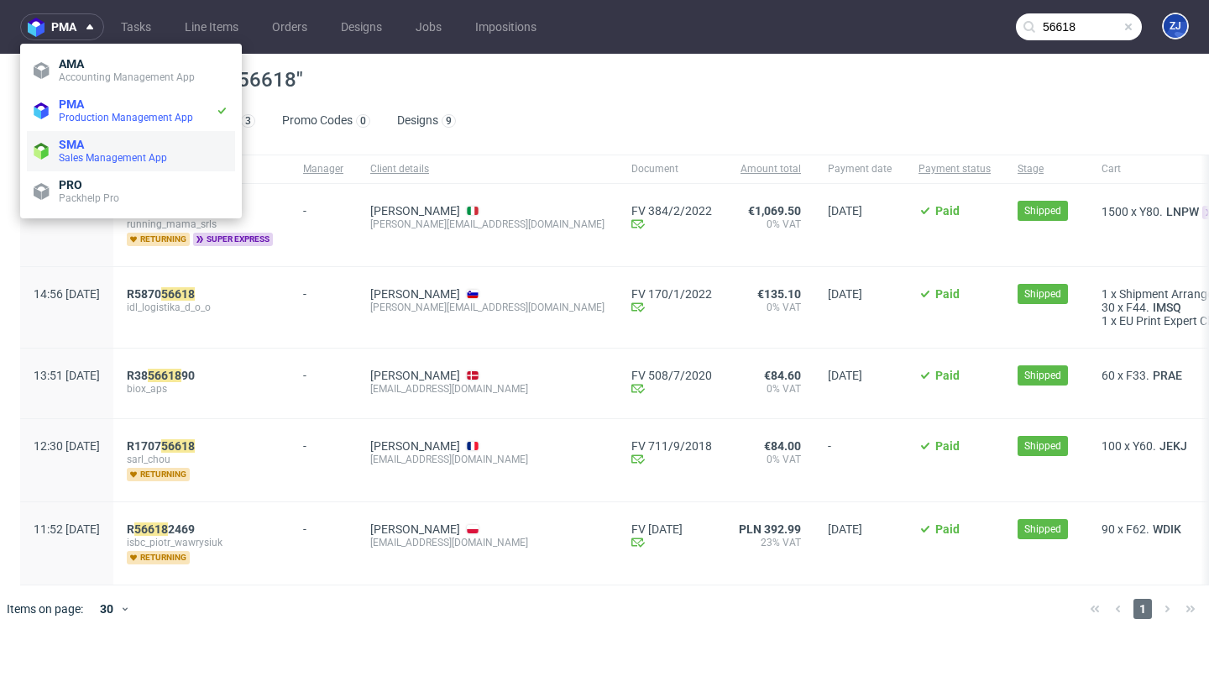
click at [92, 138] on span "SMA" at bounding box center [144, 144] width 170 height 13
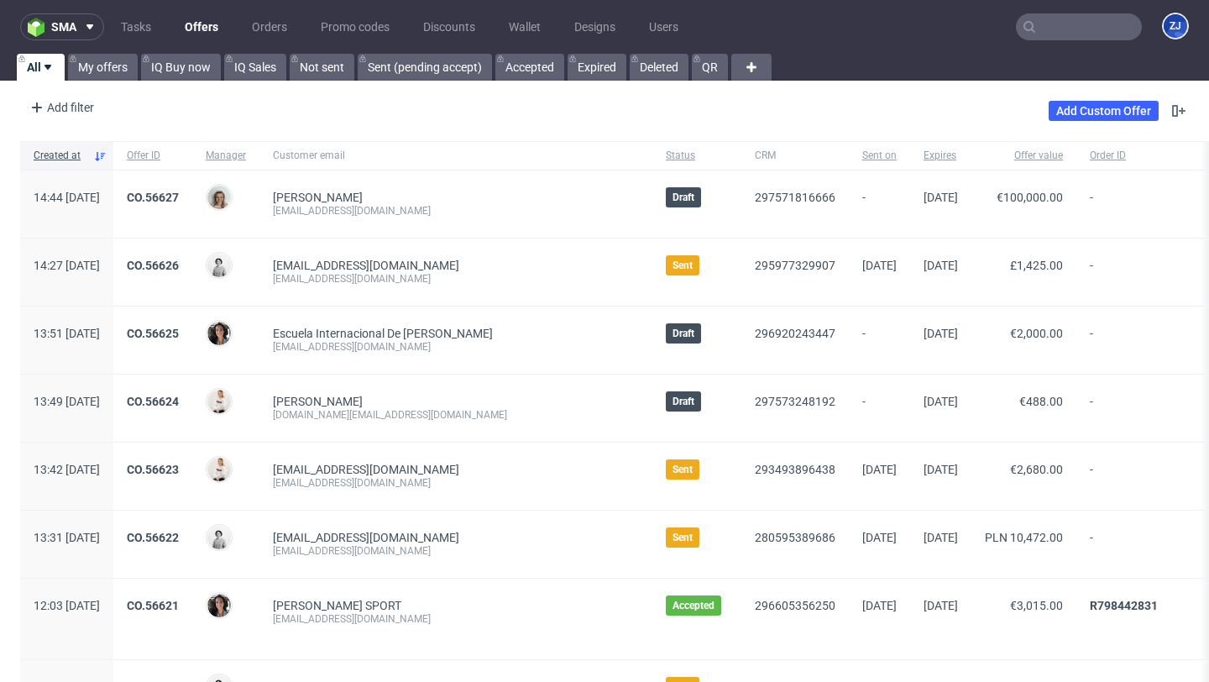
scroll to position [482, 0]
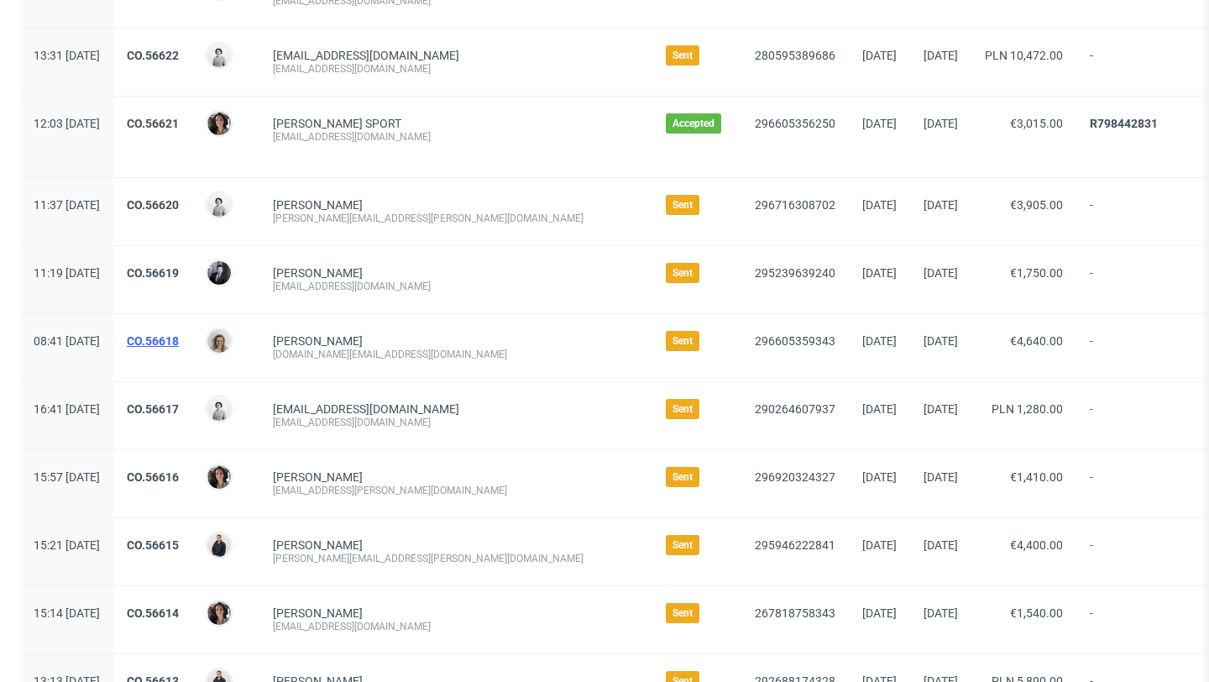
click at [179, 340] on link "CO.56618" at bounding box center [153, 340] width 52 height 13
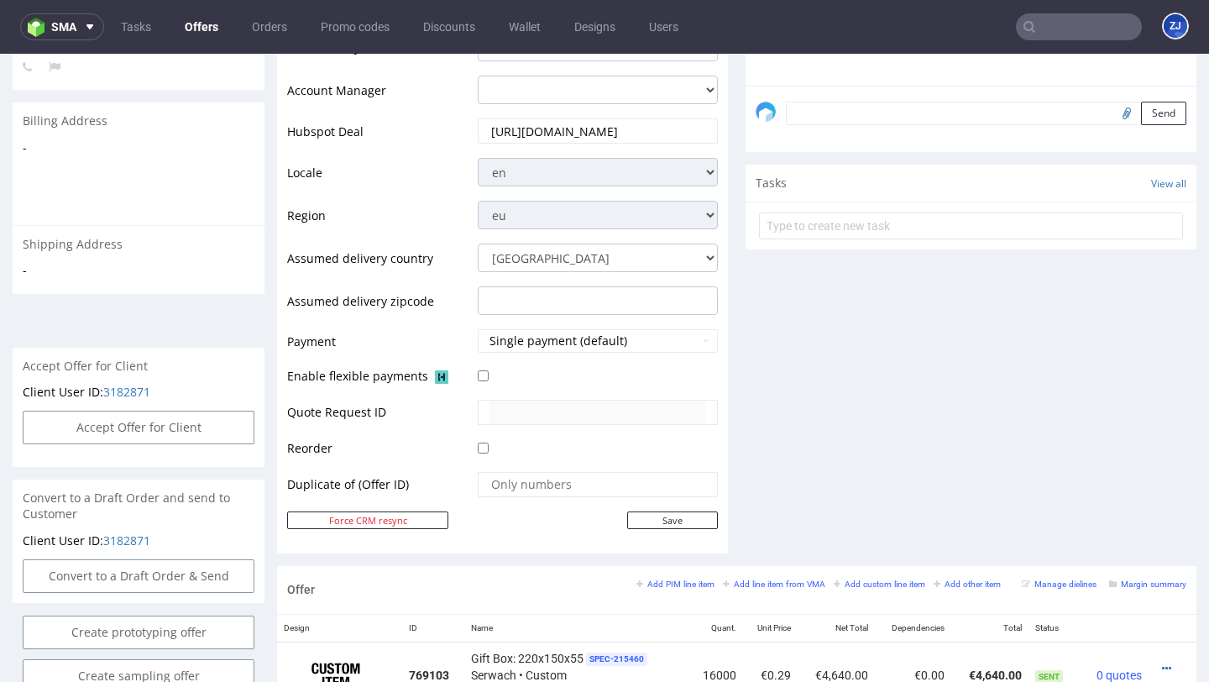
scroll to position [492, 0]
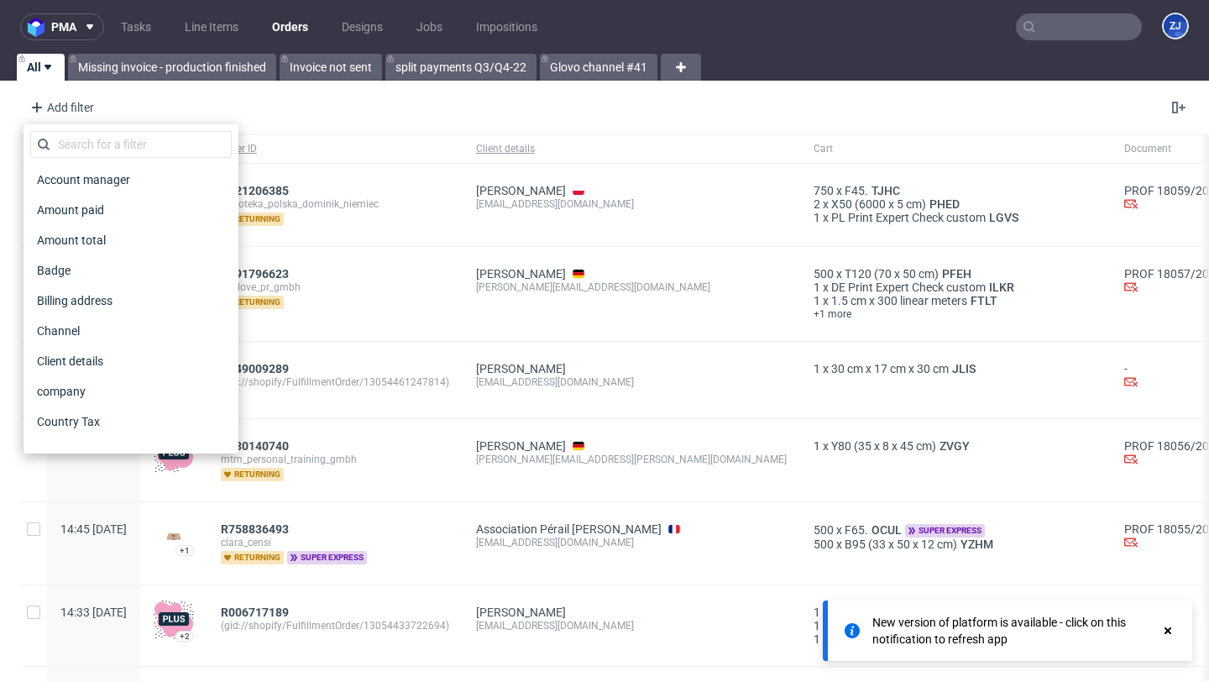
click at [1055, 28] on input "text" at bounding box center [1079, 26] width 126 height 27
paste input "R567276404"
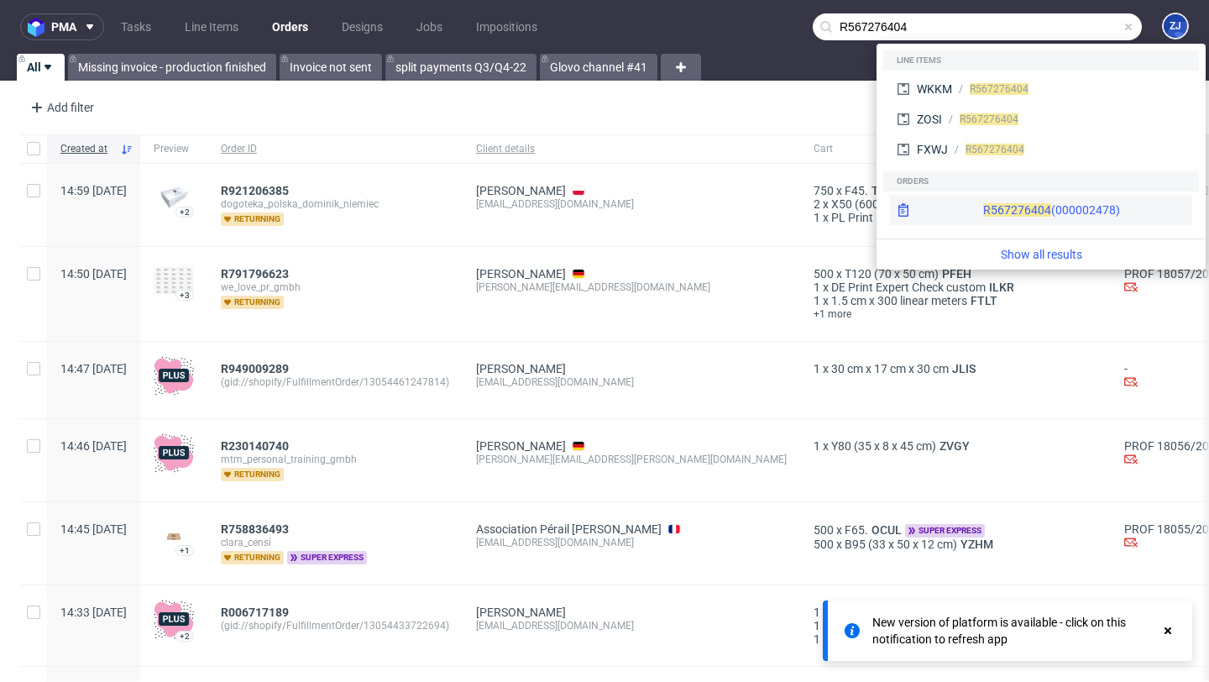
type input "R567276404"
click at [983, 210] on span "R567276404" at bounding box center [1017, 209] width 68 height 13
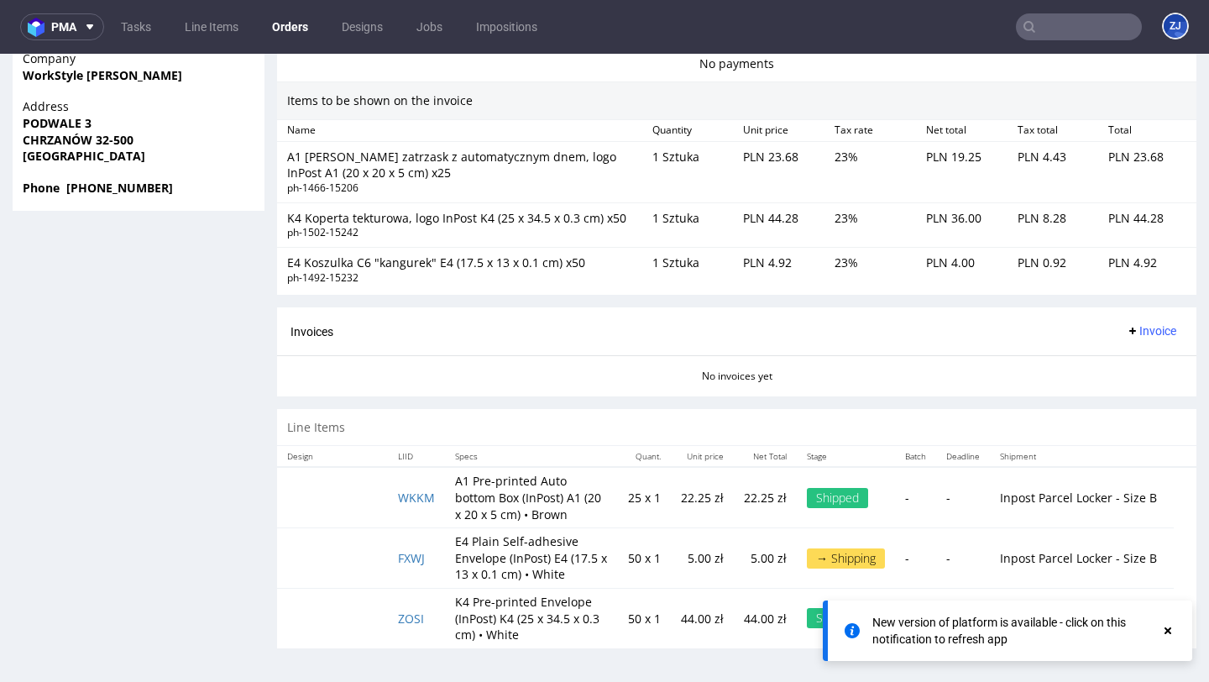
scroll to position [4, 0]
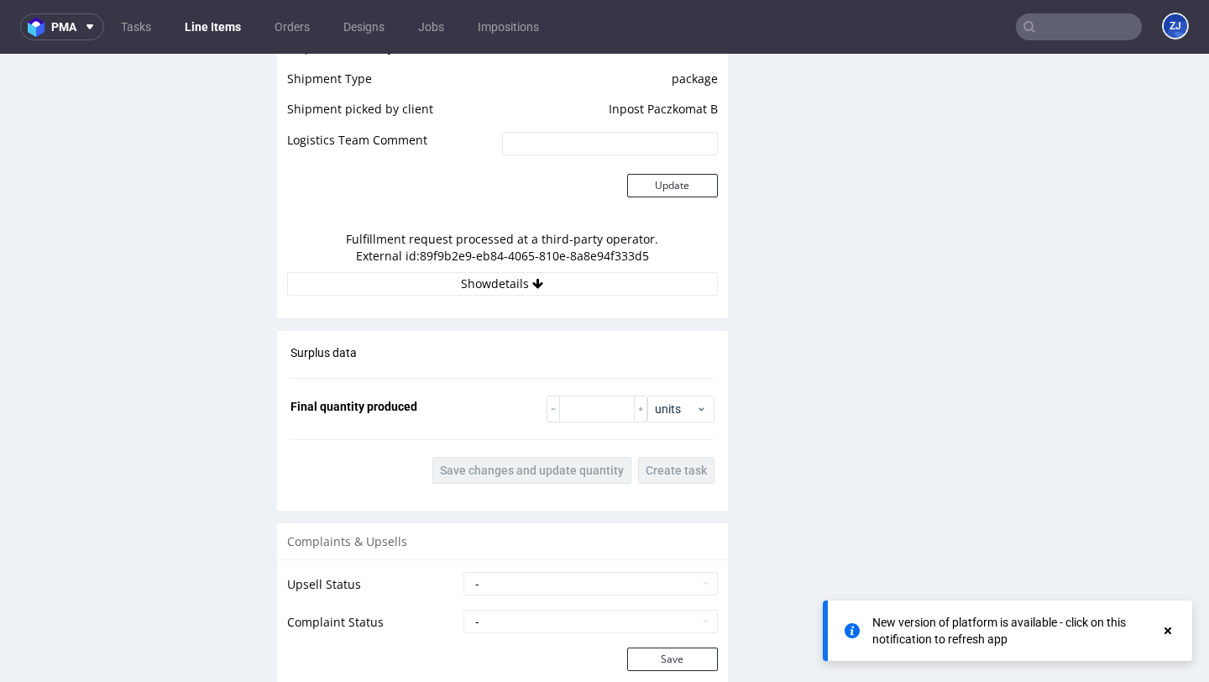
scroll to position [1568, 0]
click at [554, 274] on button "Show details" at bounding box center [502, 285] width 431 height 24
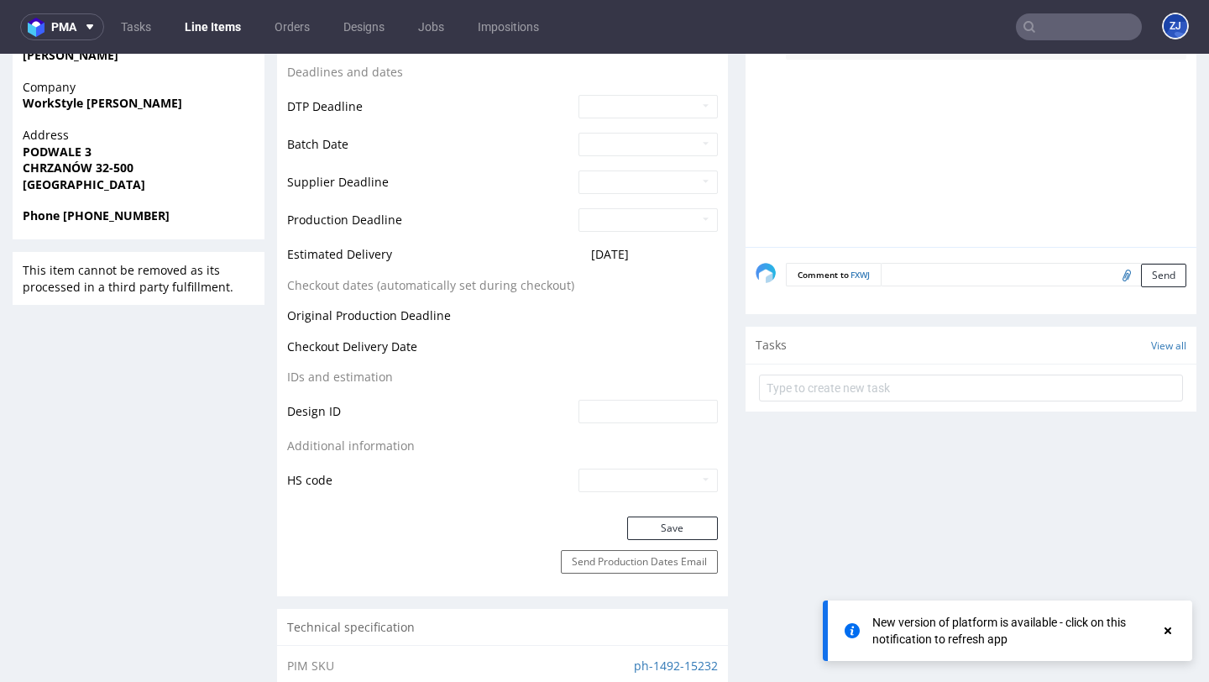
scroll to position [313, 0]
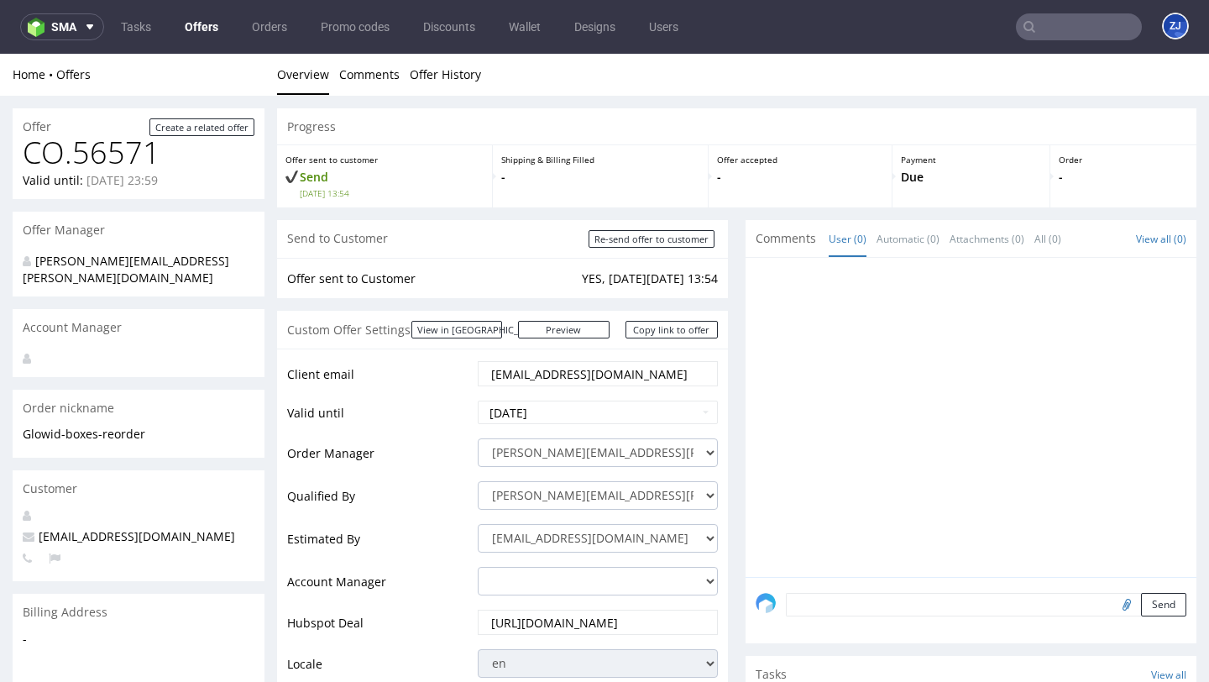
scroll to position [779, 0]
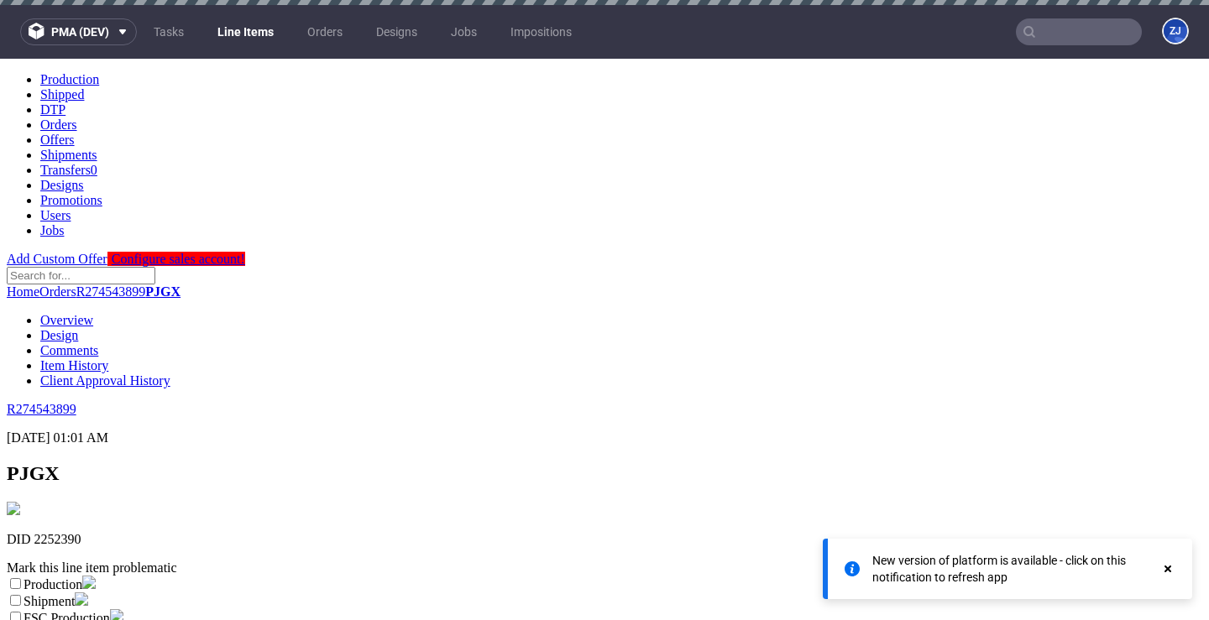
scroll to position [2053, 0]
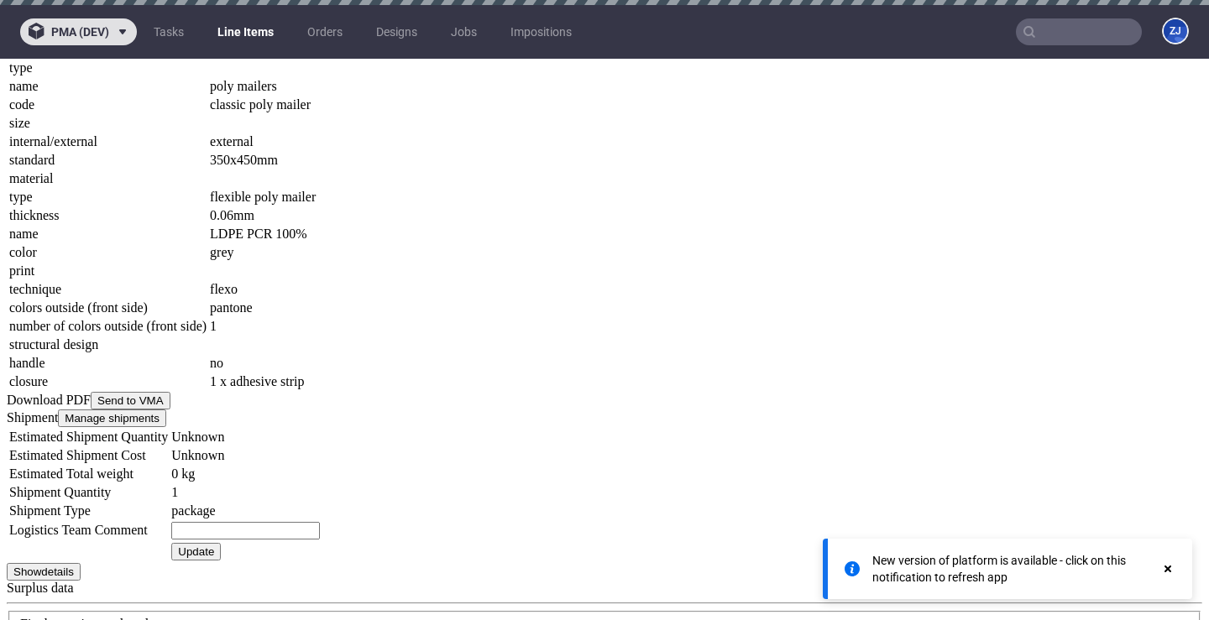
click at [76, 27] on span "pma (dev)" at bounding box center [80, 32] width 58 height 12
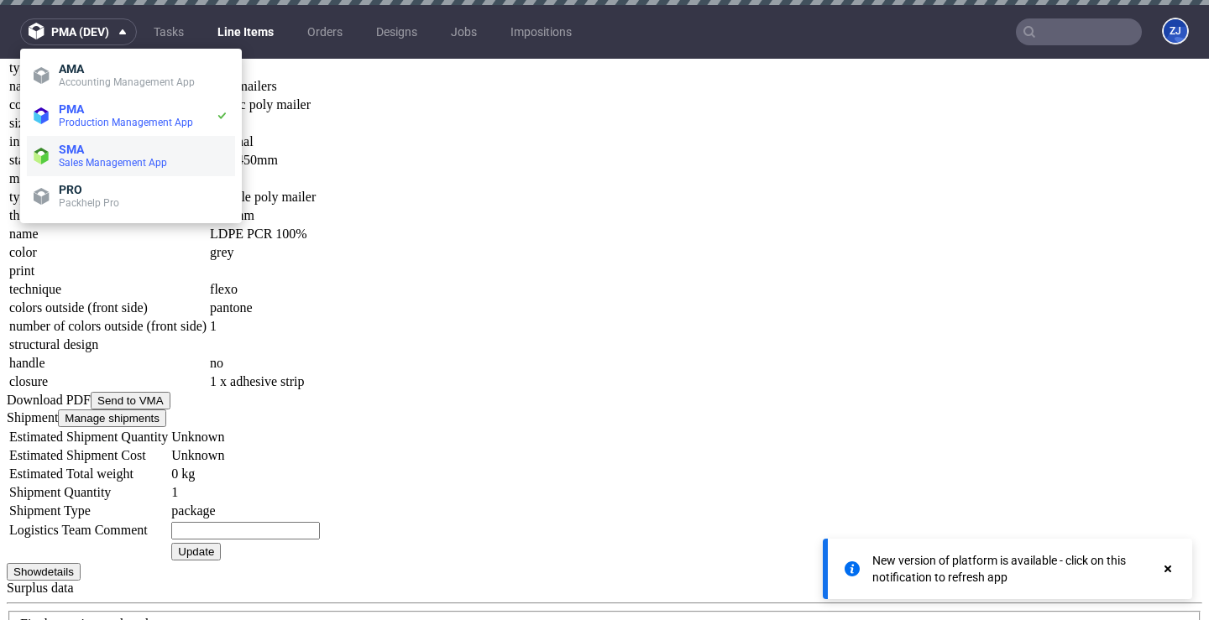
click at [91, 161] on span "Sales Management App" at bounding box center [113, 163] width 108 height 12
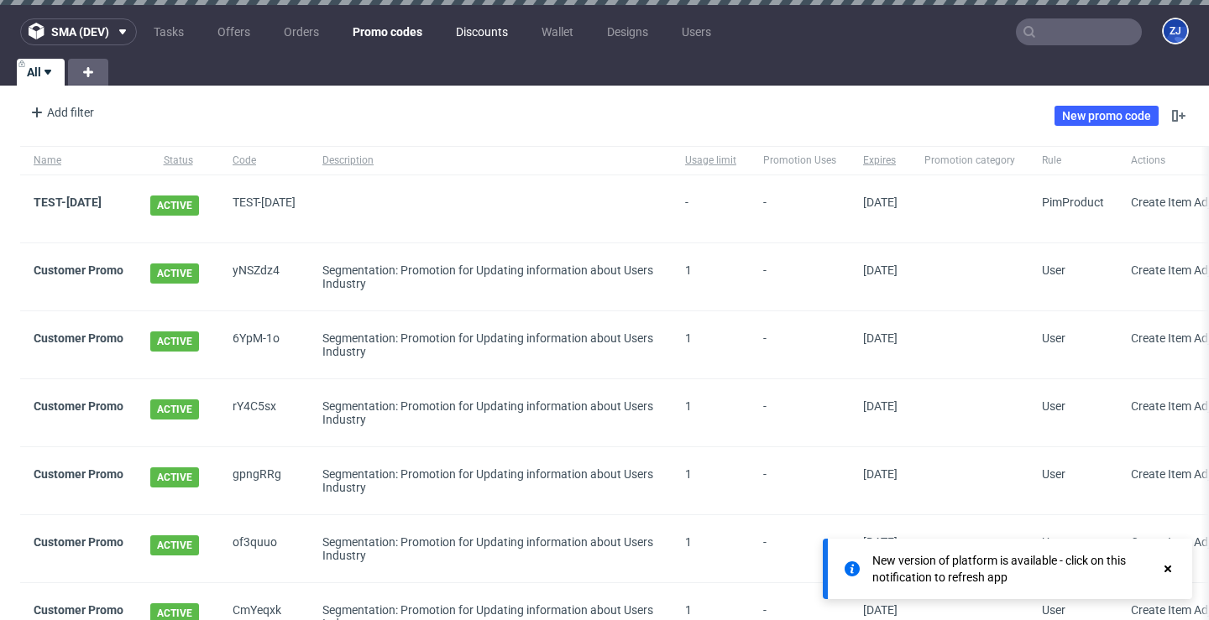
click at [469, 24] on link "Discounts" at bounding box center [482, 31] width 72 height 27
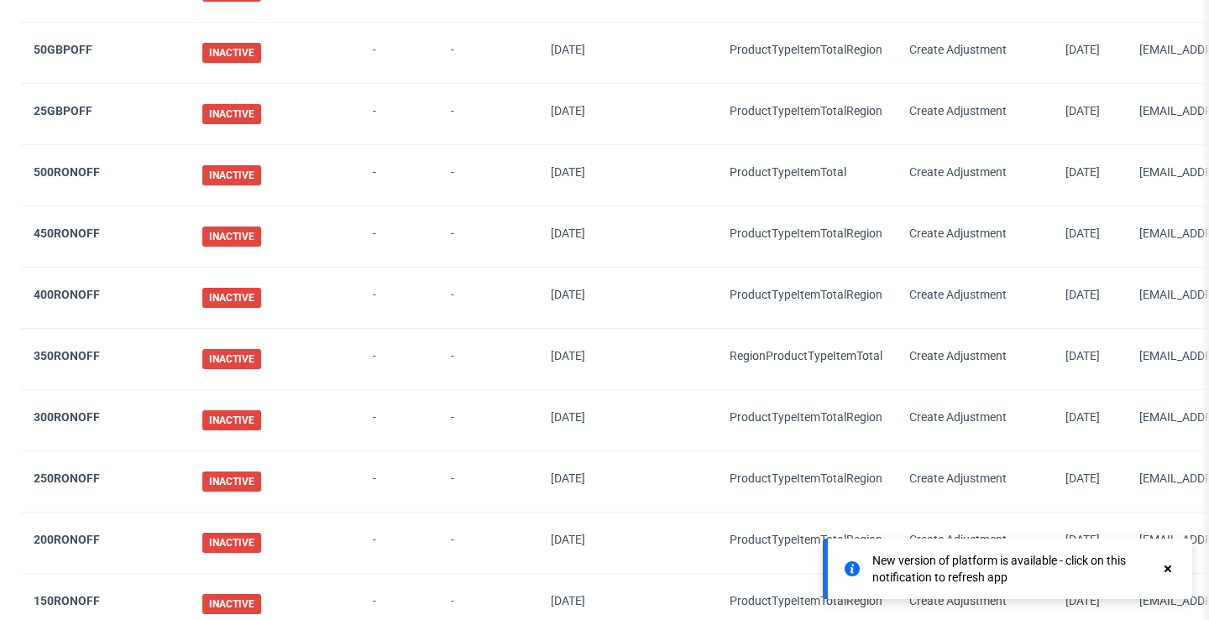
scroll to position [1288, 0]
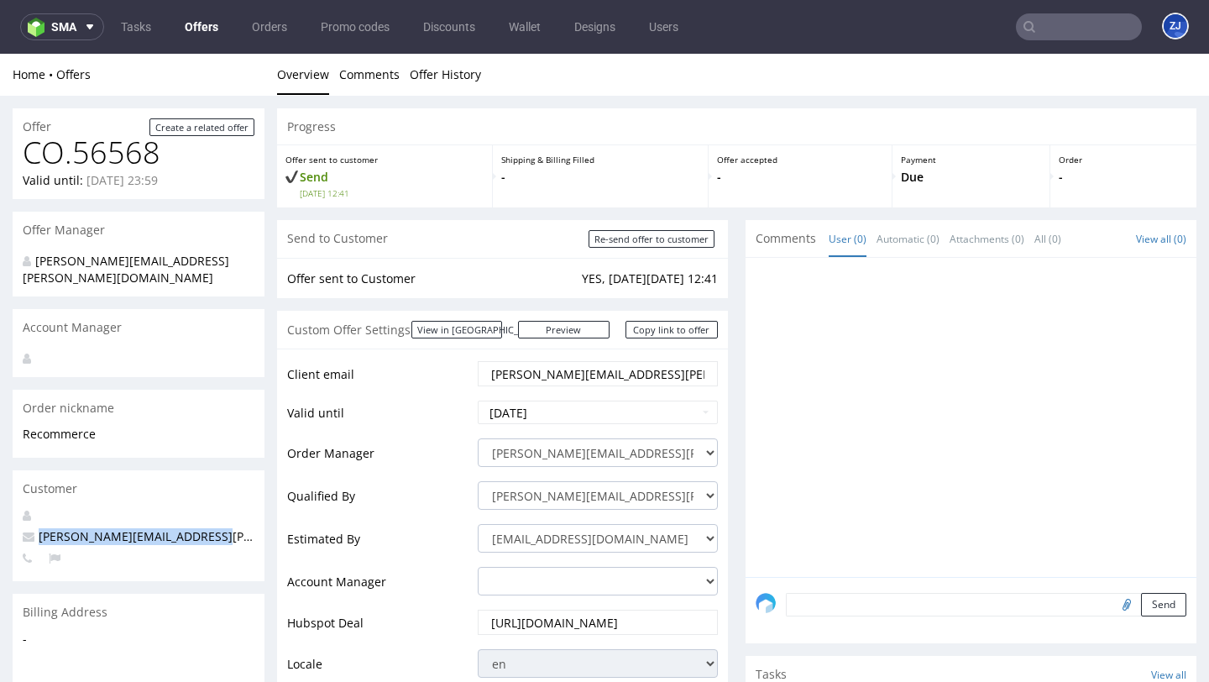
drag, startPoint x: 229, startPoint y: 524, endPoint x: 39, endPoint y: 522, distance: 190.6
click at [39, 528] on p "[PERSON_NAME][EMAIL_ADDRESS][PERSON_NAME][DOMAIN_NAME]" at bounding box center [139, 536] width 232 height 17
copy span "[PERSON_NAME][EMAIL_ADDRESS][PERSON_NAME][DOMAIN_NAME]"
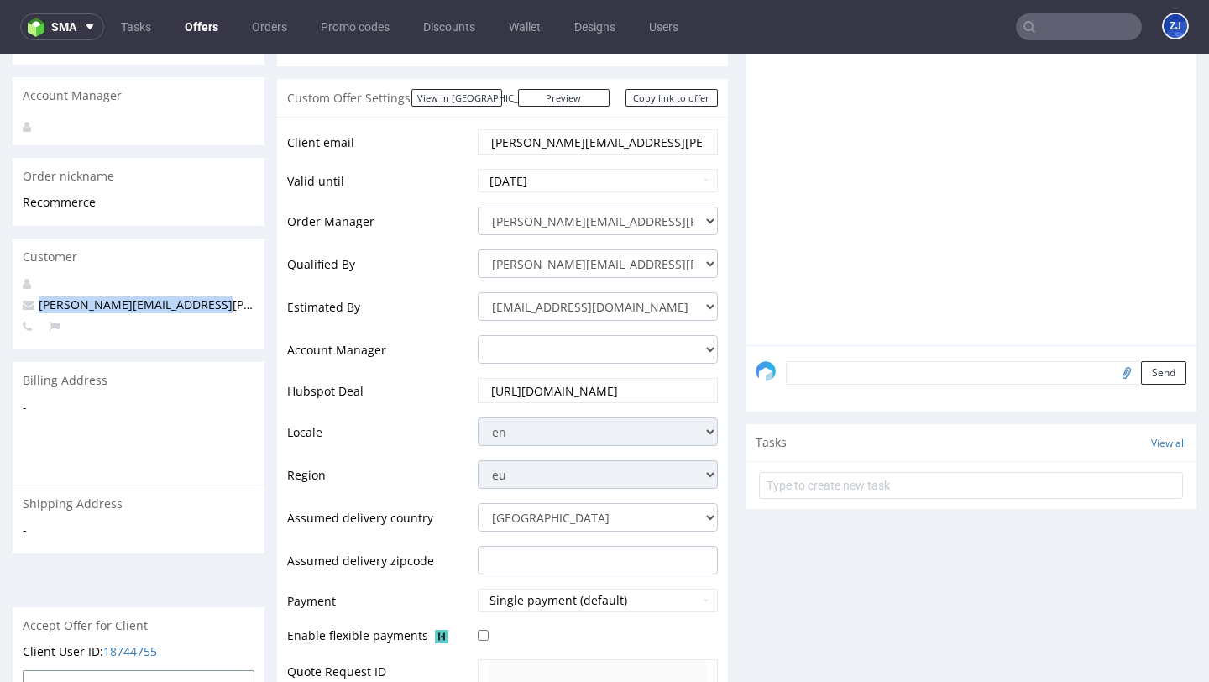
scroll to position [226, 0]
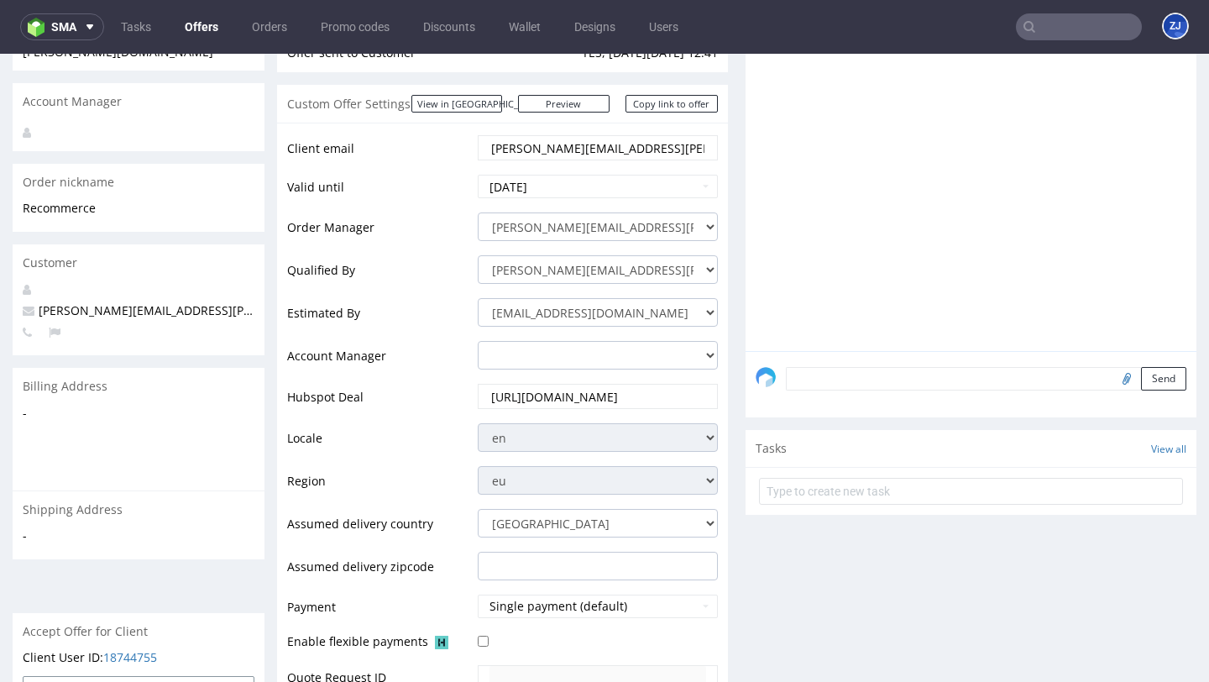
click at [211, 302] on p "javier.rivera@recommerce.com" at bounding box center [139, 310] width 232 height 17
drag, startPoint x: 217, startPoint y: 295, endPoint x: 30, endPoint y: 296, distance: 187.2
click at [30, 302] on p "javier.rivera@recommerce.com" at bounding box center [139, 310] width 232 height 17
copy span "javier.rivera@recommerce.com"
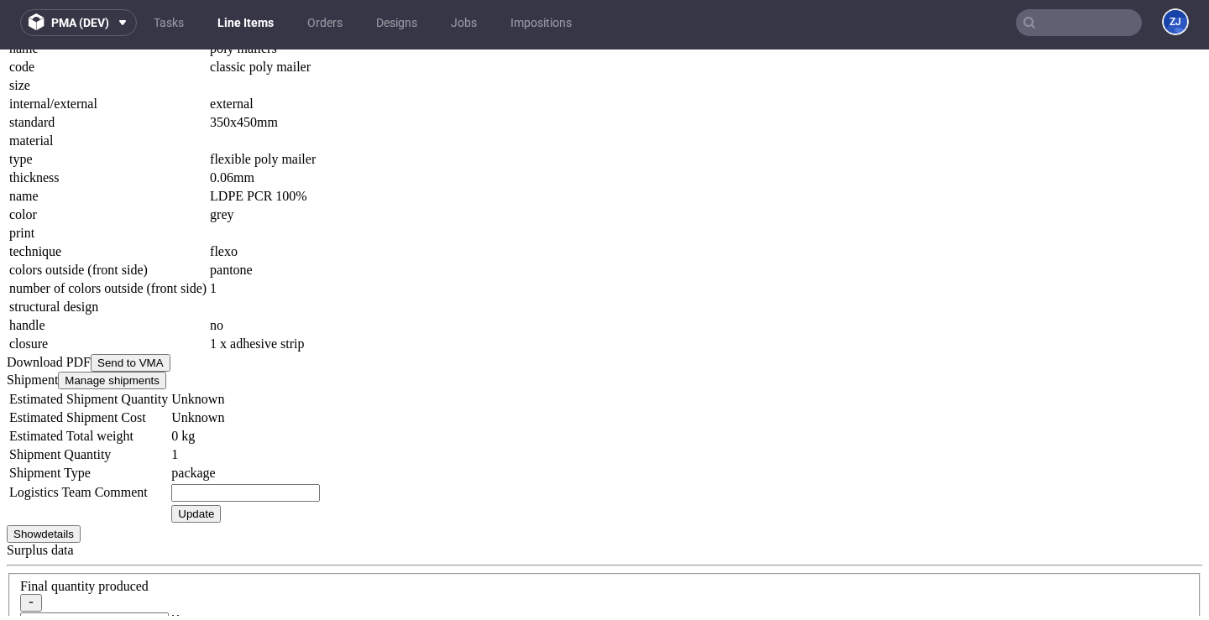
scroll to position [2082, 0]
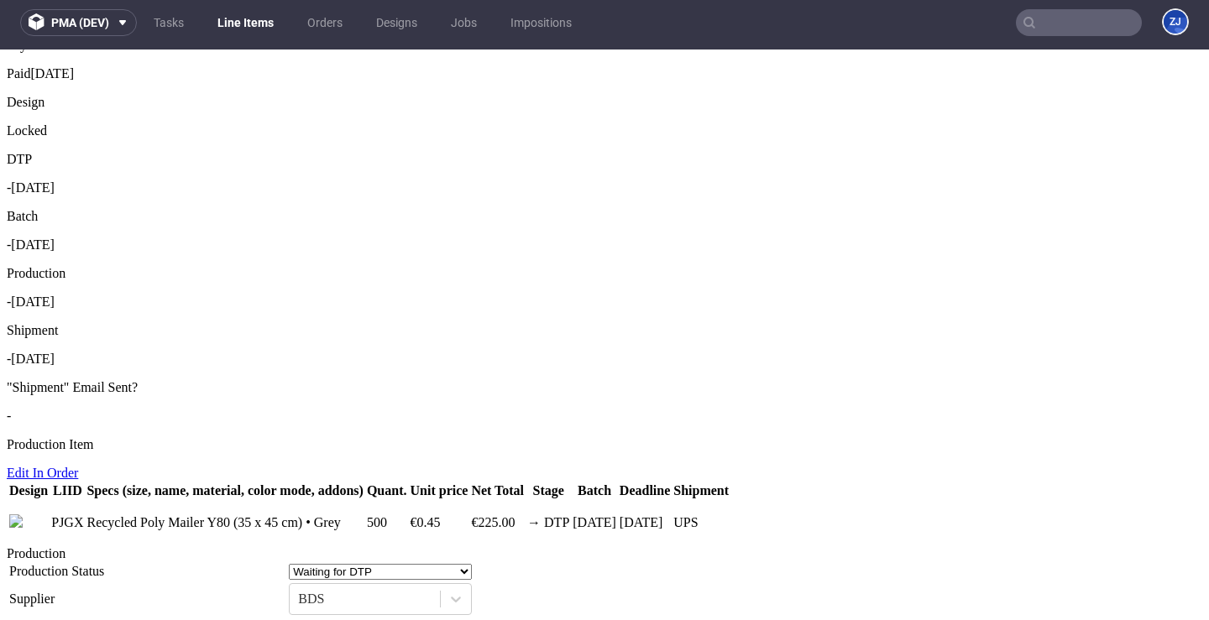
scroll to position [447, 0]
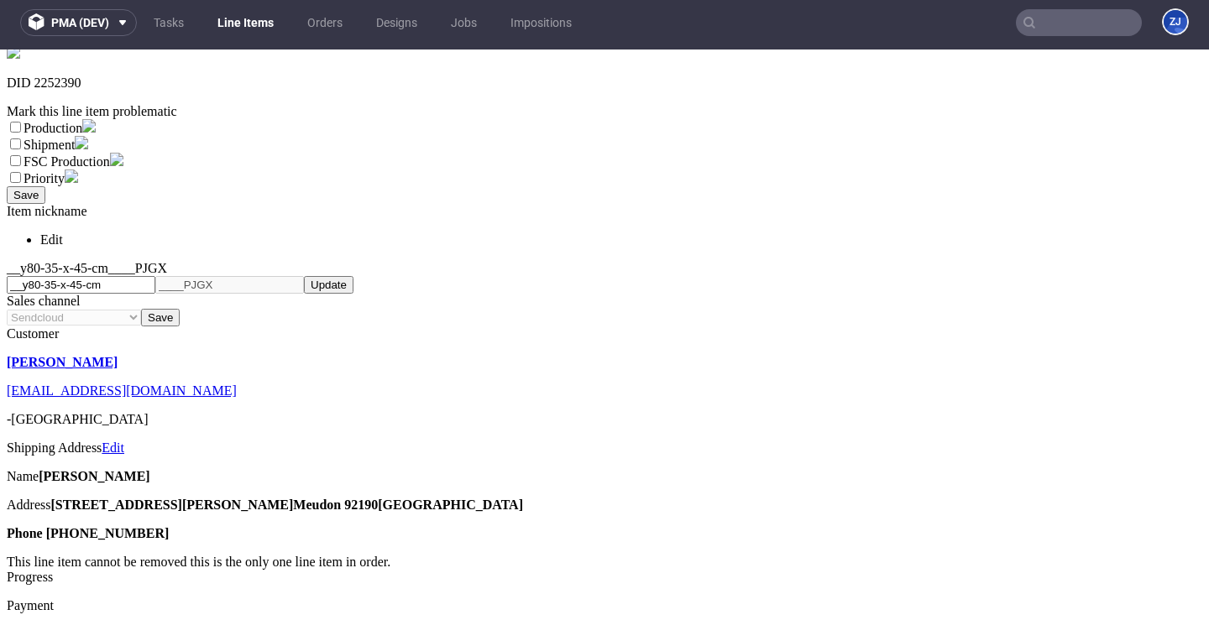
click at [250, 25] on link "Line Items" at bounding box center [245, 22] width 76 height 27
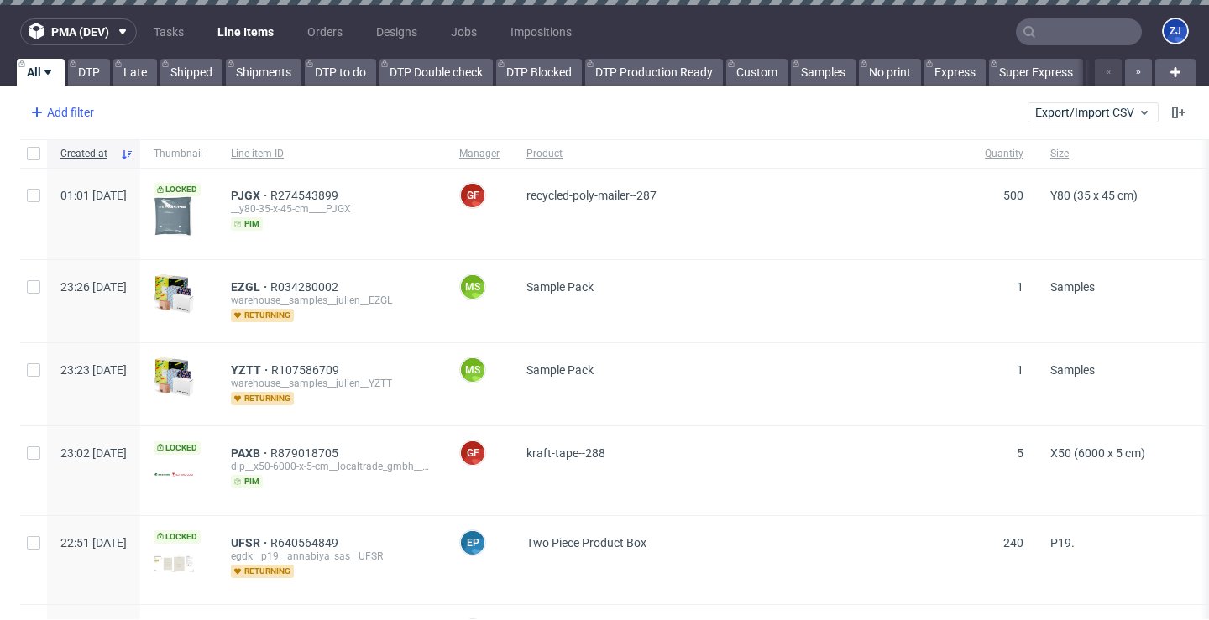
click at [90, 121] on div "Add filter" at bounding box center [61, 112] width 74 height 27
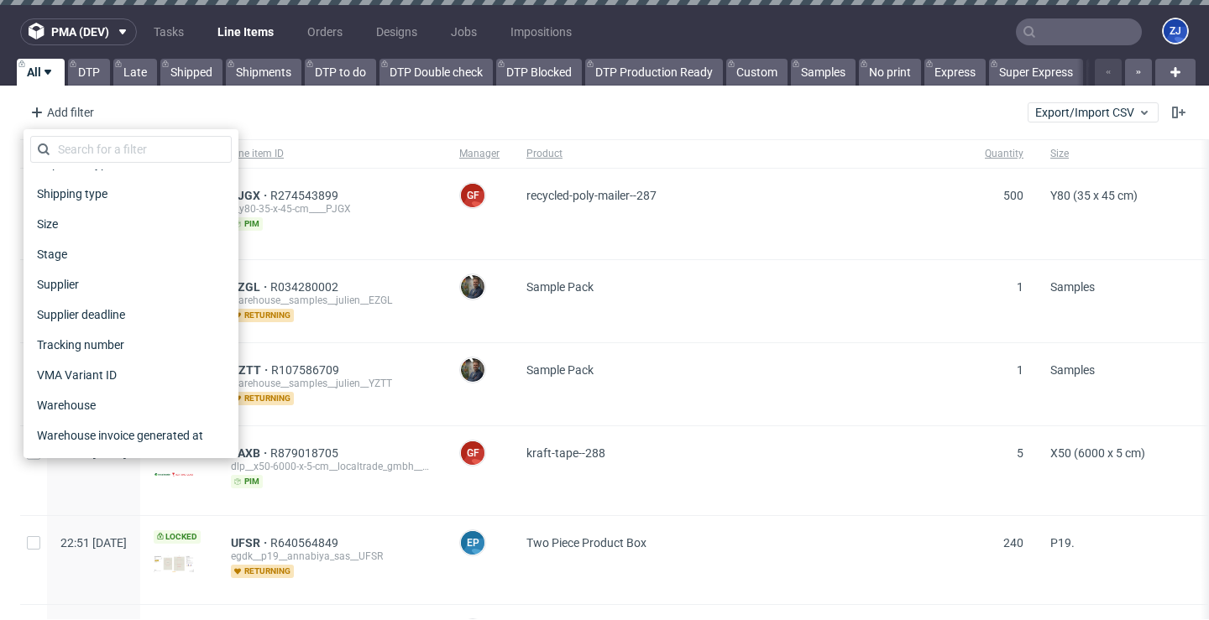
scroll to position [1264, 0]
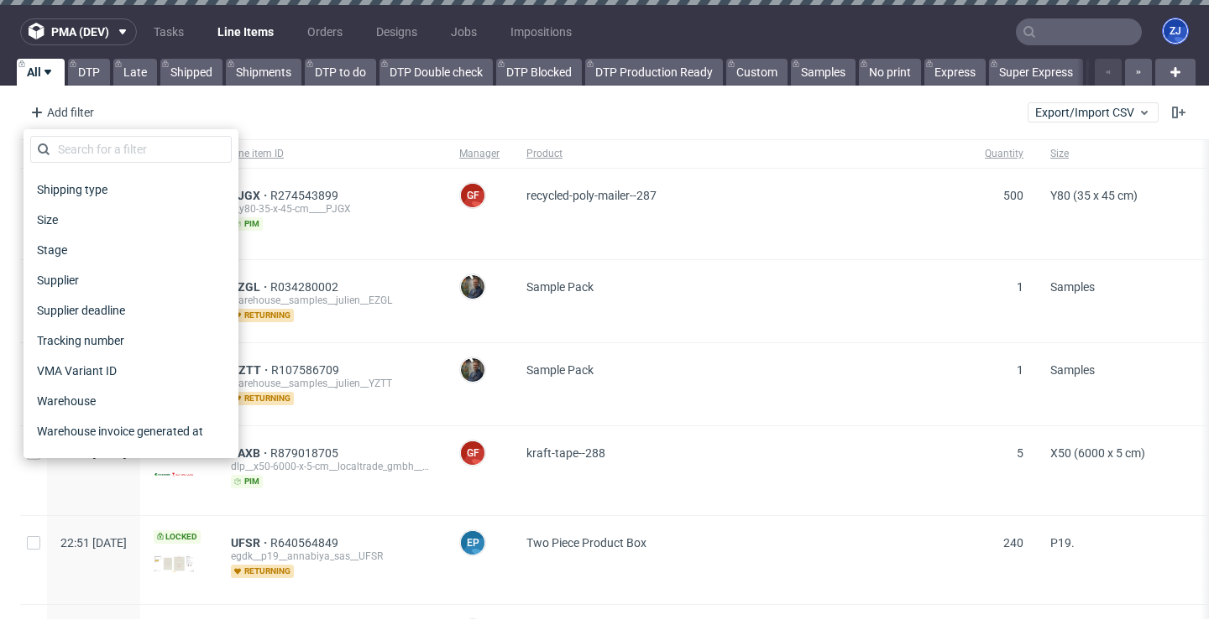
click at [1174, 29] on div "ZJ" at bounding box center [1175, 31] width 27 height 27
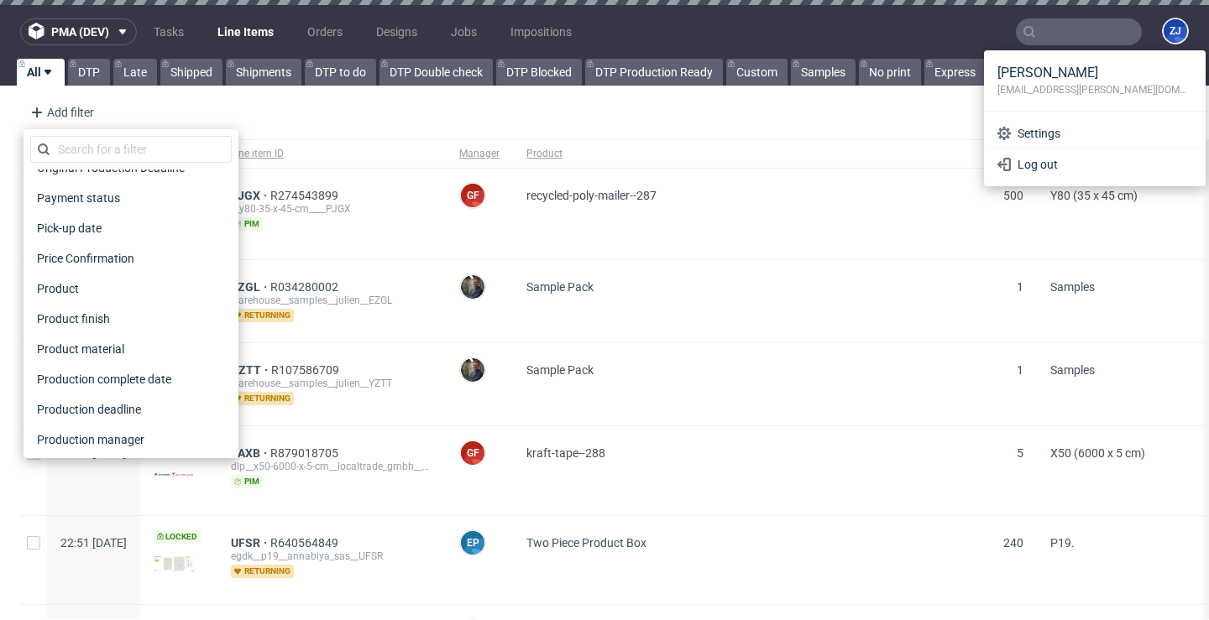
scroll to position [794, 0]
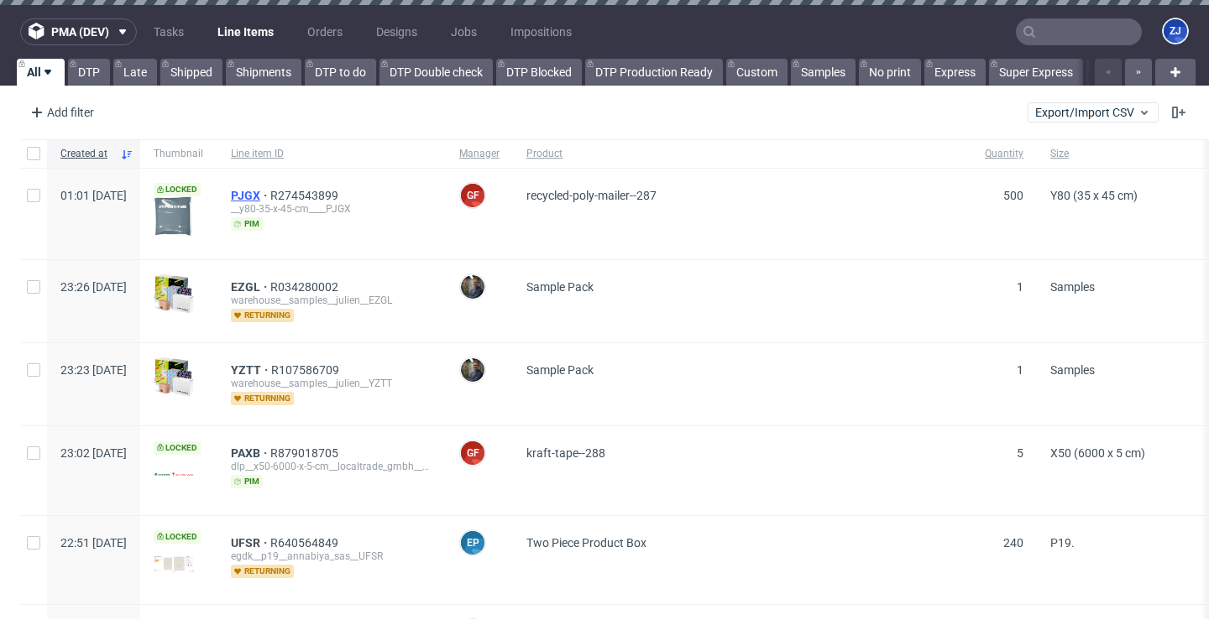
click at [270, 195] on span "PJGX" at bounding box center [250, 195] width 39 height 13
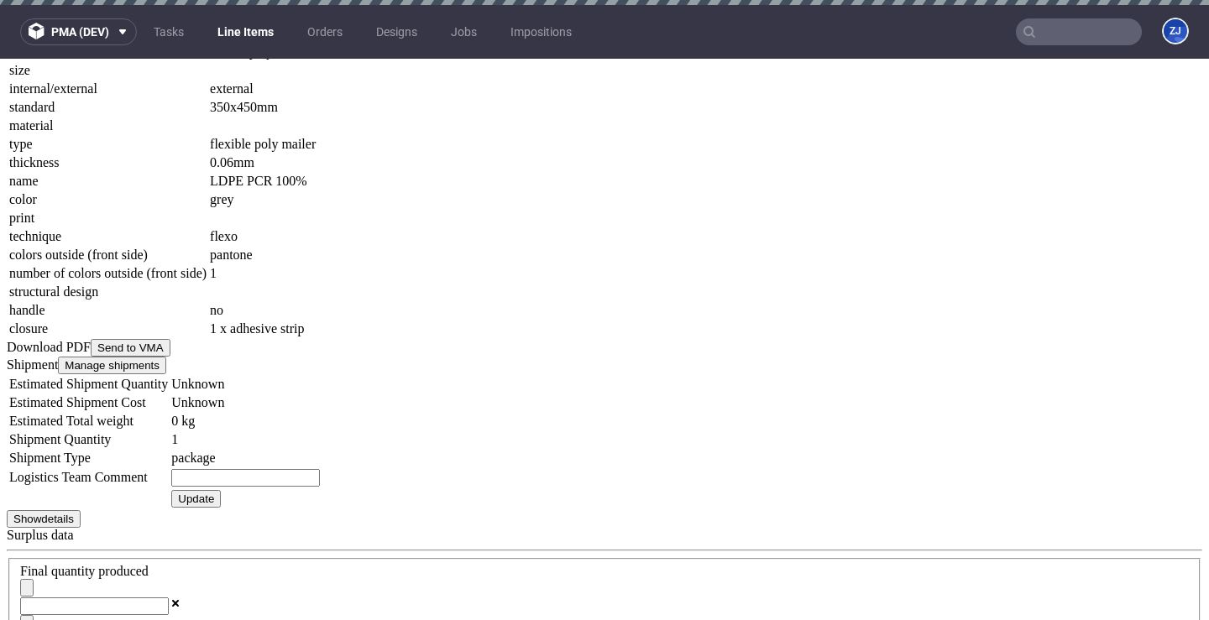
scroll to position [2102, 0]
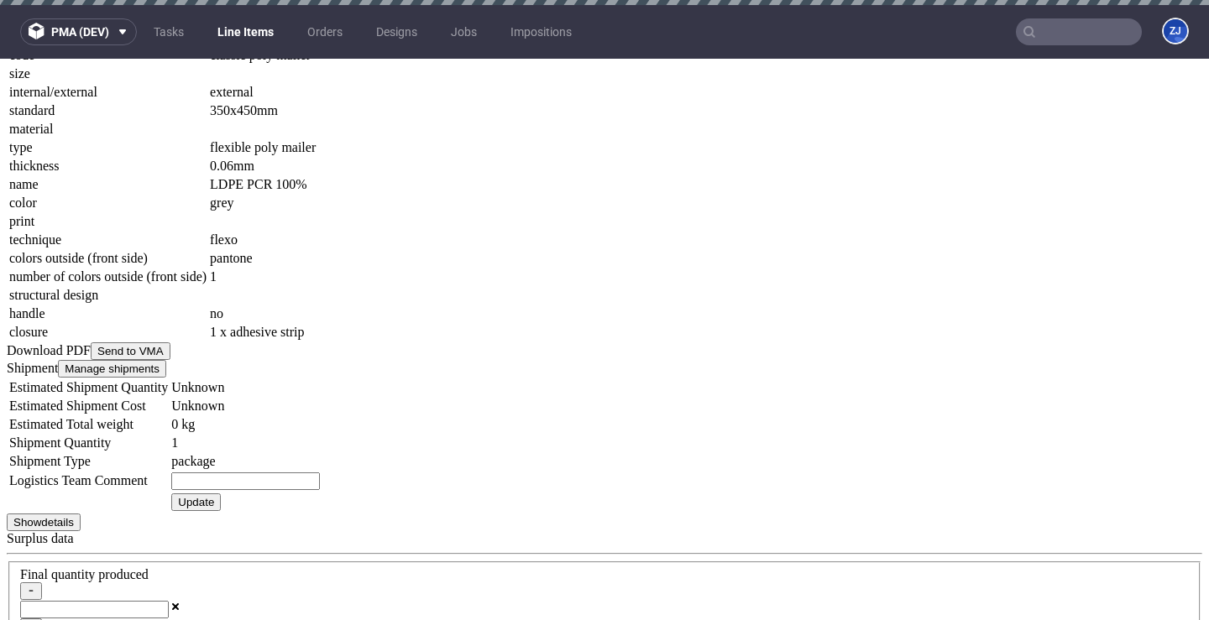
click at [626, 400] on div "Supplier" at bounding box center [498, 392] width 417 height 15
click at [336, 431] on div "No Touch" at bounding box center [498, 423] width 417 height 15
